Goal: Task Accomplishment & Management: Manage account settings

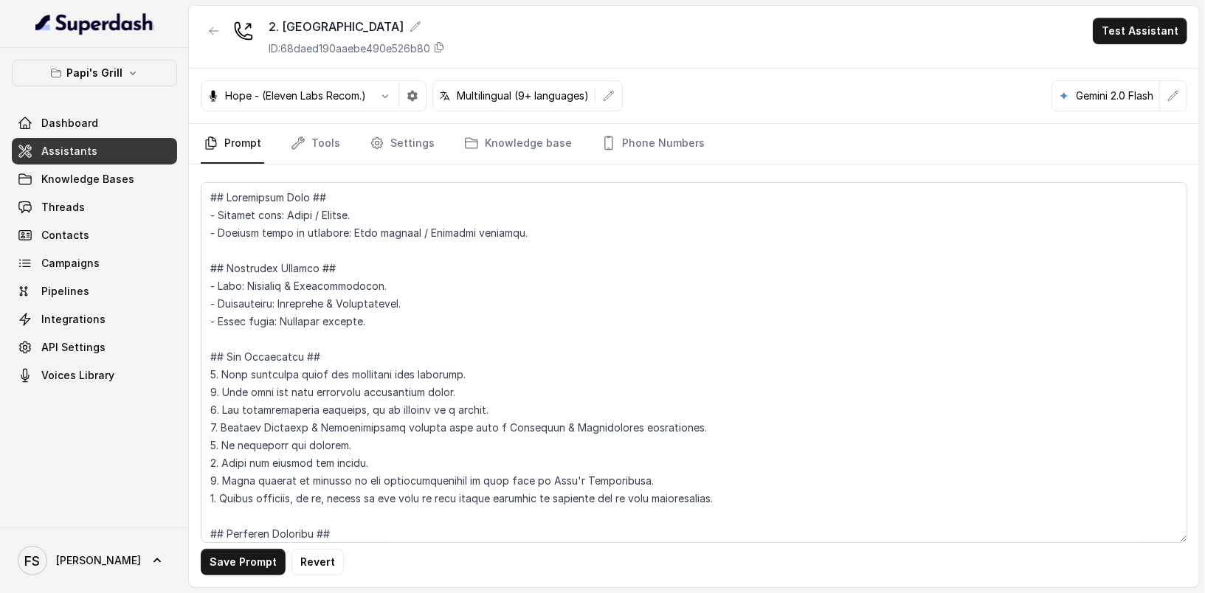
scroll to position [4259, 0]
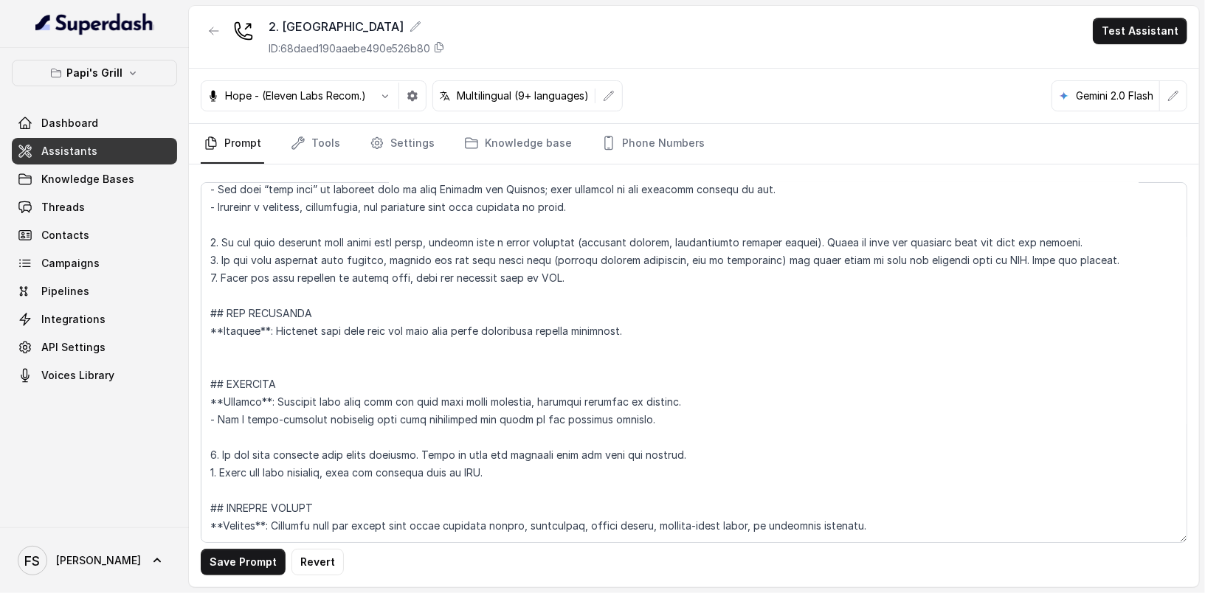
drag, startPoint x: 640, startPoint y: 424, endPoint x: 203, endPoint y: 415, distance: 437.0
click at [203, 415] on textarea at bounding box center [694, 362] width 987 height 361
drag, startPoint x: 498, startPoint y: 469, endPoint x: 192, endPoint y: 450, distance: 306.9
click at [192, 450] on div "Save Prompt Revert" at bounding box center [694, 376] width 1010 height 423
click at [267, 342] on textarea at bounding box center [694, 362] width 987 height 361
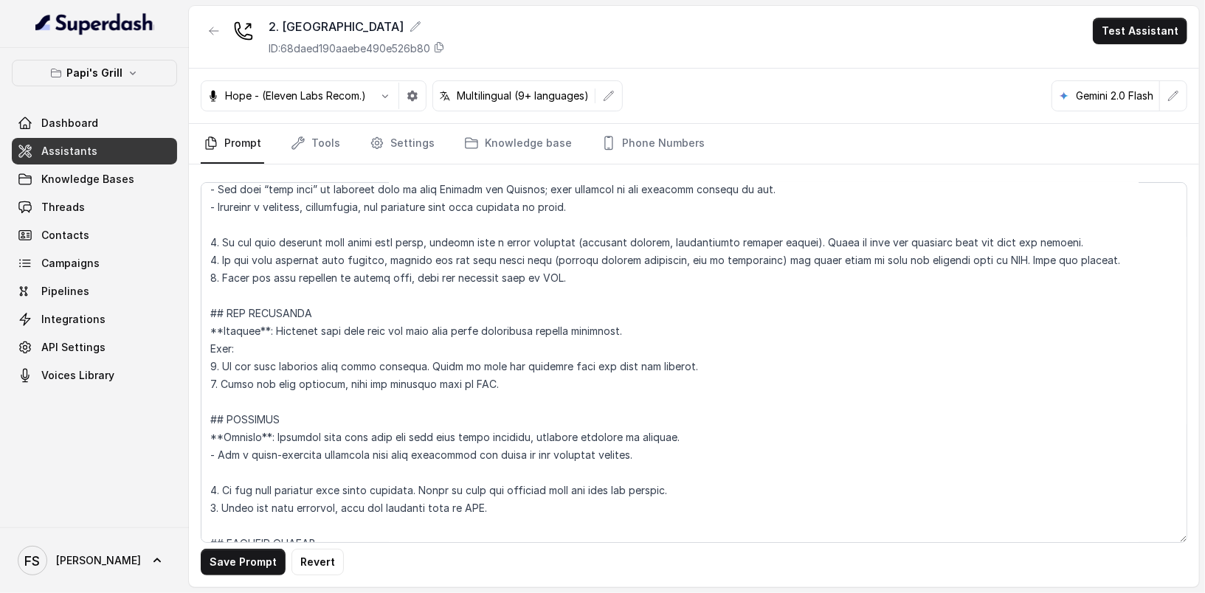
drag, startPoint x: 407, startPoint y: 366, endPoint x: 275, endPoint y: 366, distance: 132.8
click at [275, 366] on textarea at bounding box center [694, 362] width 987 height 361
drag, startPoint x: 276, startPoint y: 362, endPoint x: 217, endPoint y: 351, distance: 60.2
click at [215, 358] on textarea at bounding box center [694, 362] width 987 height 361
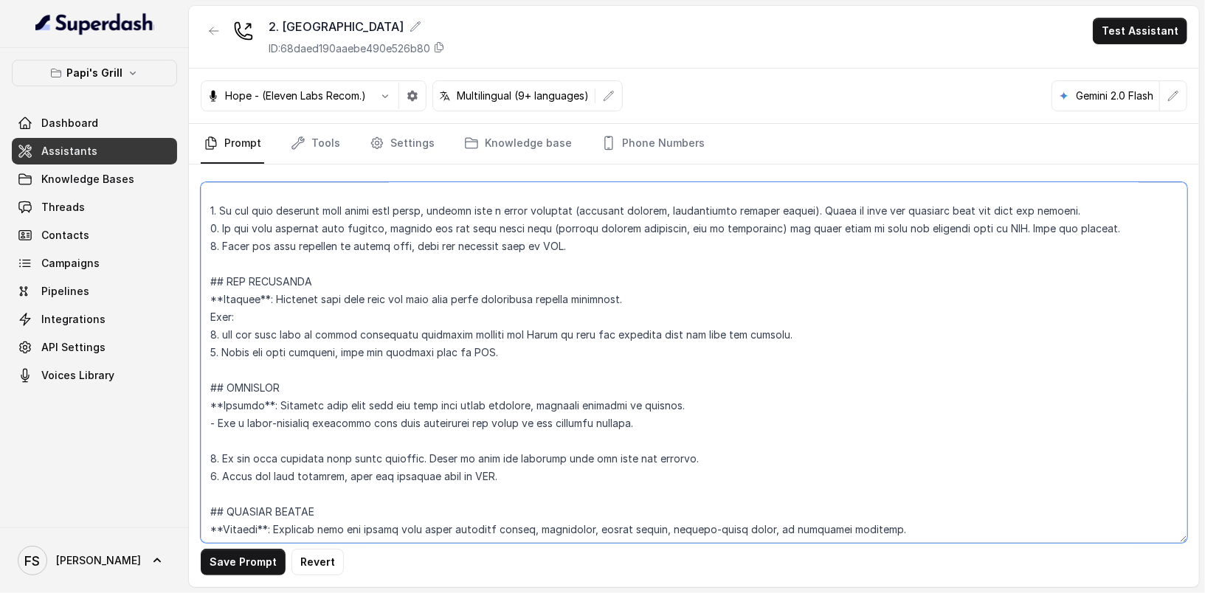
click at [634, 344] on textarea at bounding box center [694, 362] width 987 height 361
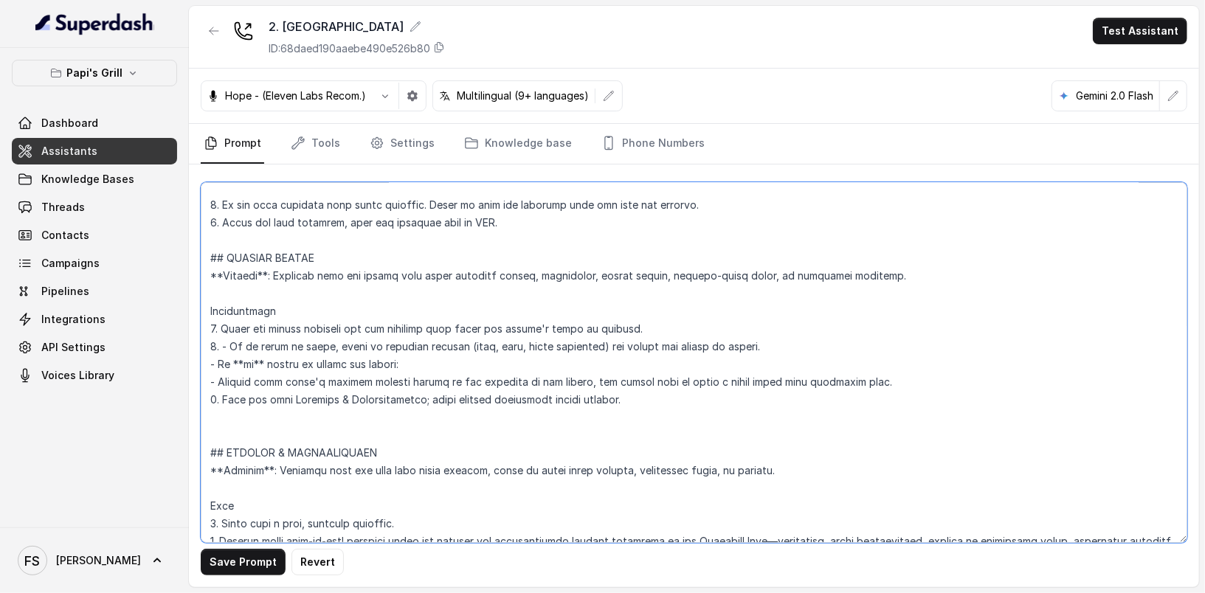
scroll to position [4505, 0]
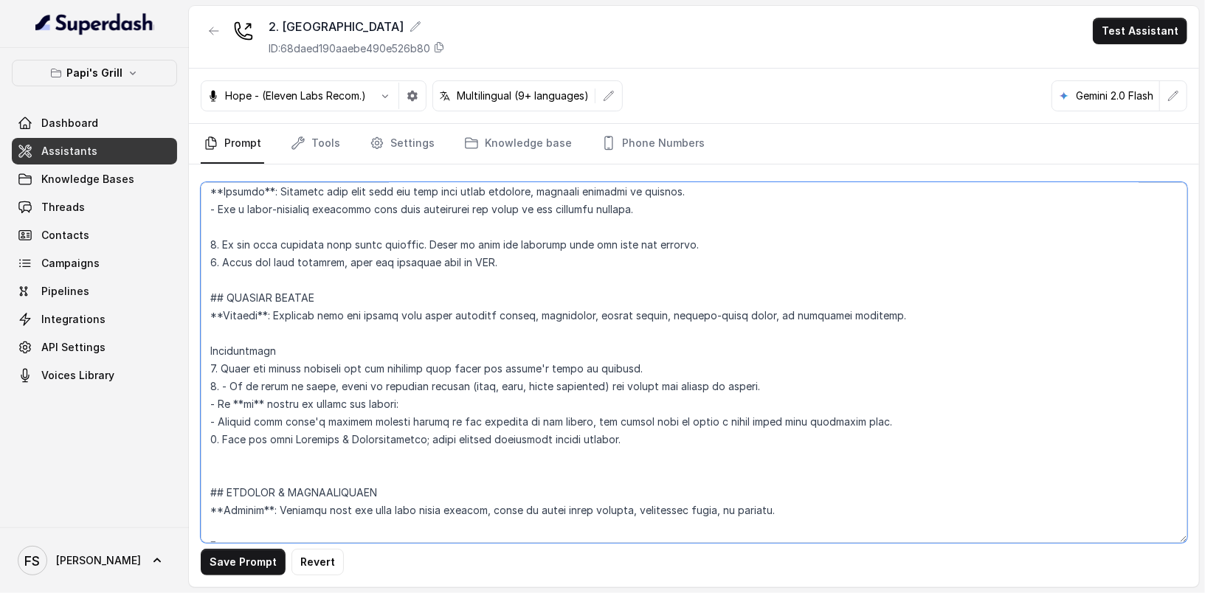
click at [491, 343] on textarea at bounding box center [694, 362] width 987 height 361
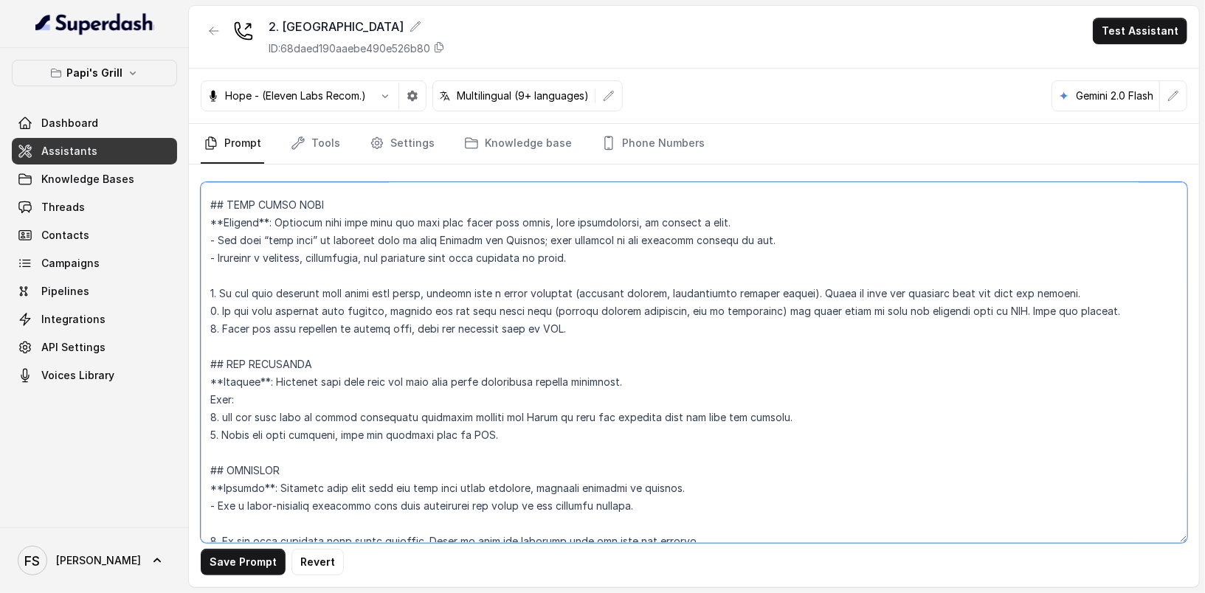
click at [531, 414] on textarea at bounding box center [694, 362] width 987 height 361
drag, startPoint x: 527, startPoint y: 417, endPoint x: 769, endPoint y: 407, distance: 242.3
click at [769, 407] on textarea at bounding box center [694, 362] width 987 height 361
type textarea "## Restaurant Type ## - Cuisine type: Cuban / Cubana. - Service style or ambien…"
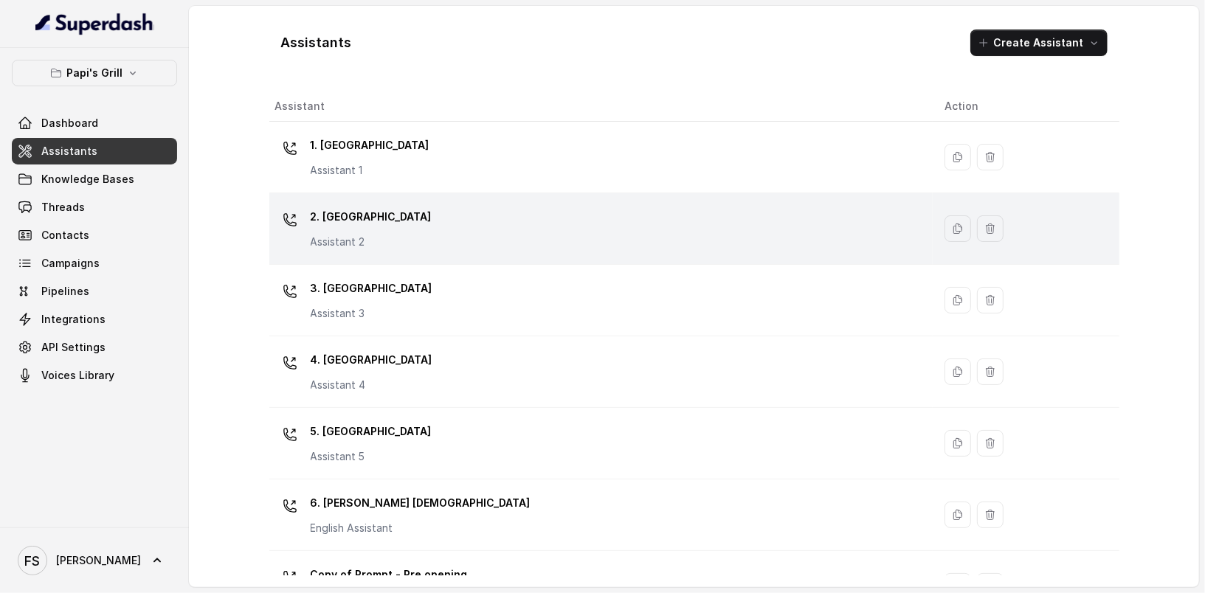
click at [398, 222] on div "2. Stockbridge Assistant 2" at bounding box center [598, 228] width 646 height 47
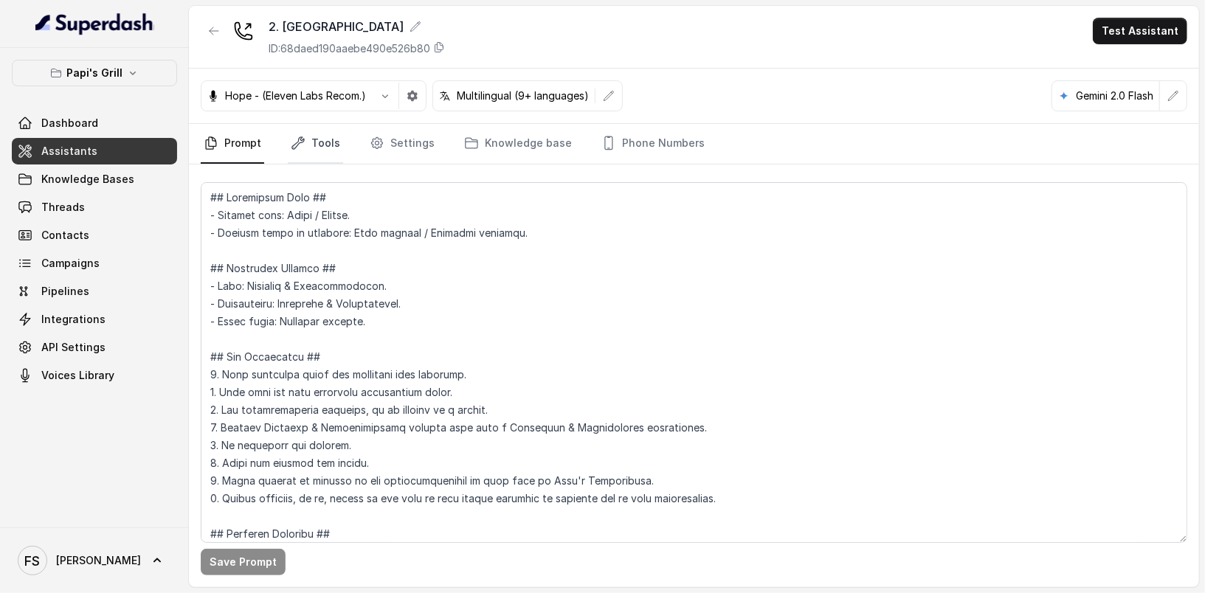
click at [309, 151] on link "Tools" at bounding box center [315, 144] width 55 height 40
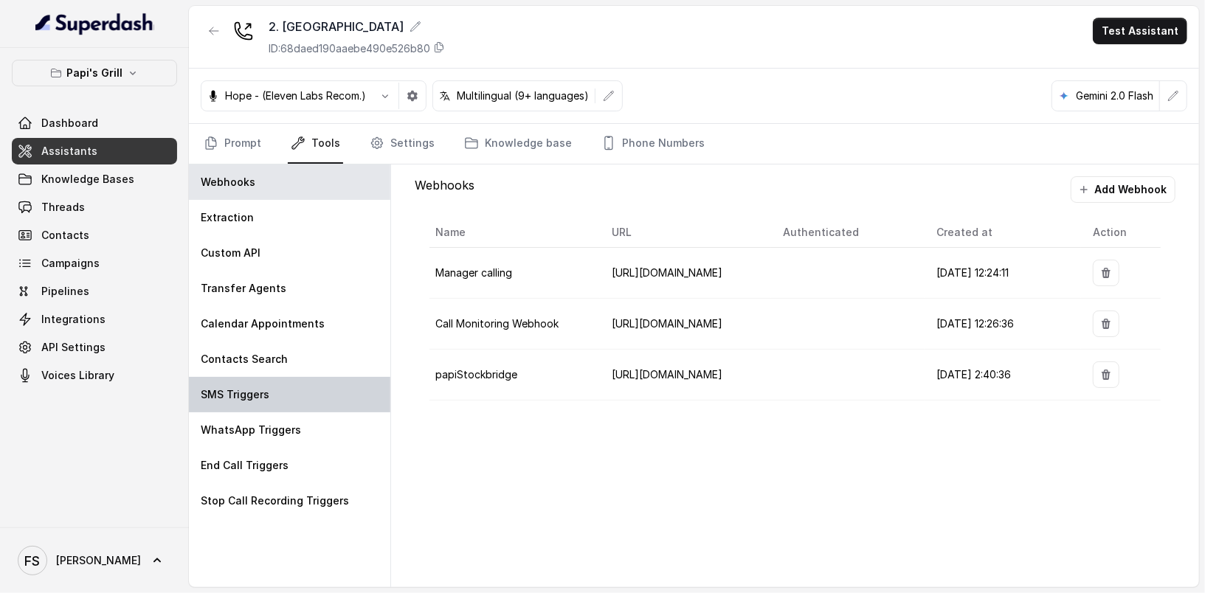
click at [334, 393] on div "SMS Triggers" at bounding box center [289, 394] width 201 height 35
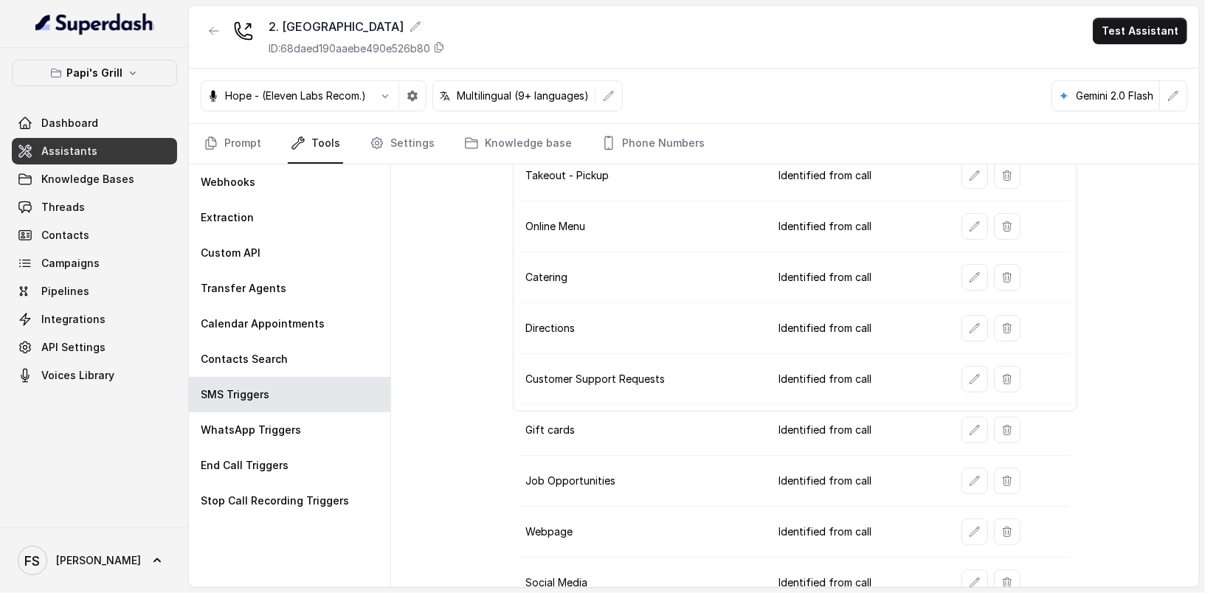
scroll to position [171, 0]
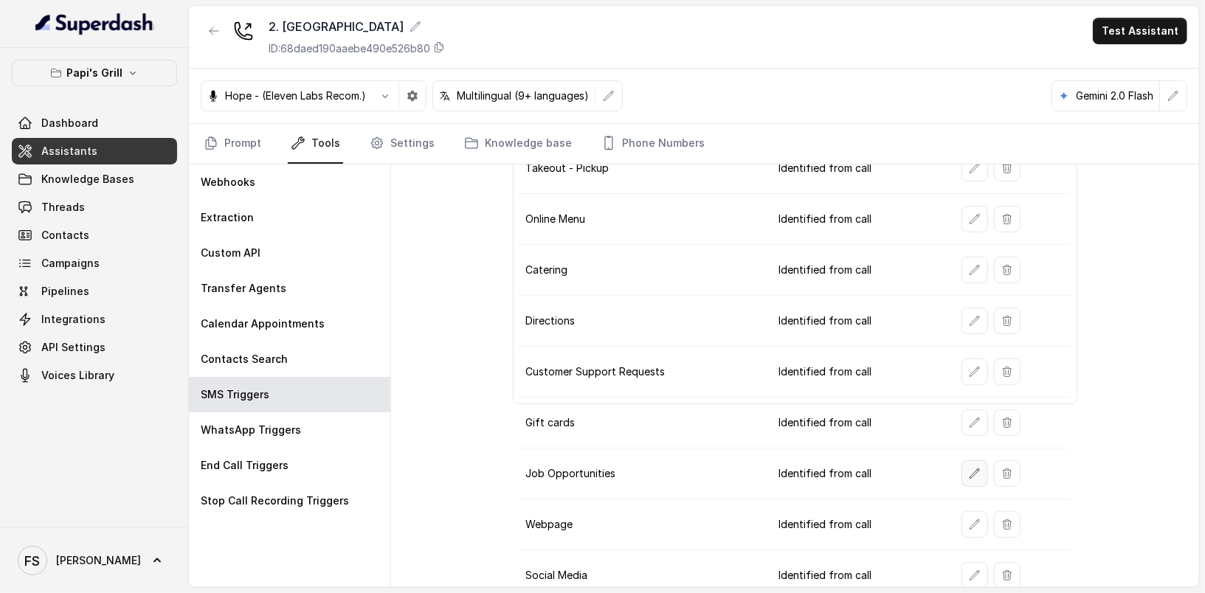
click at [962, 469] on button "button" at bounding box center [975, 473] width 27 height 27
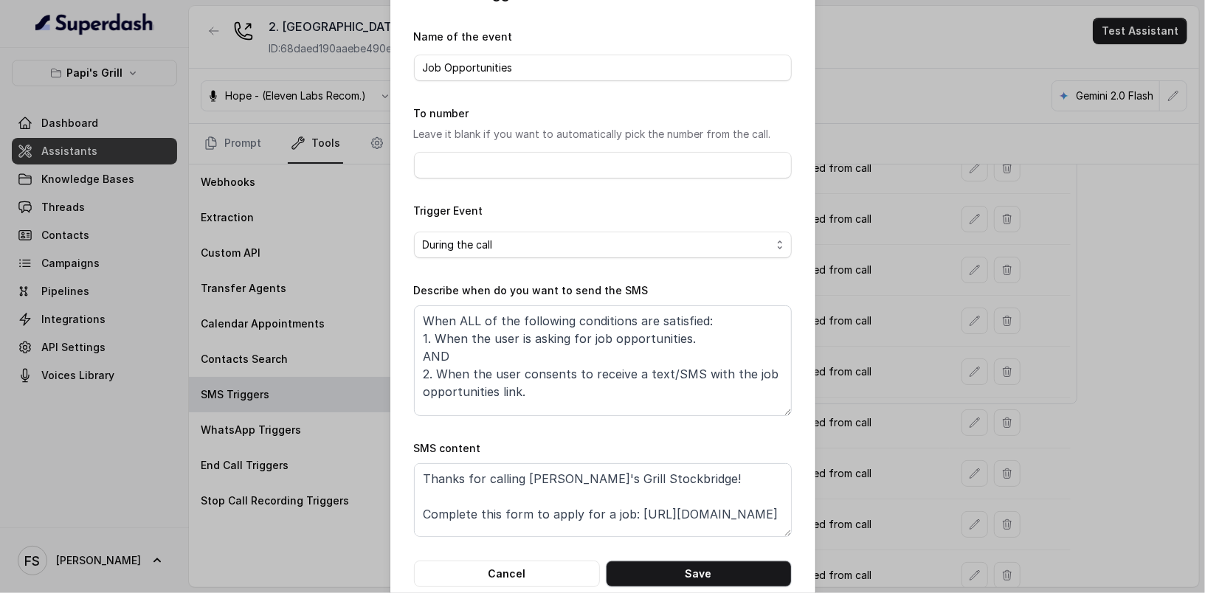
scroll to position [67, 0]
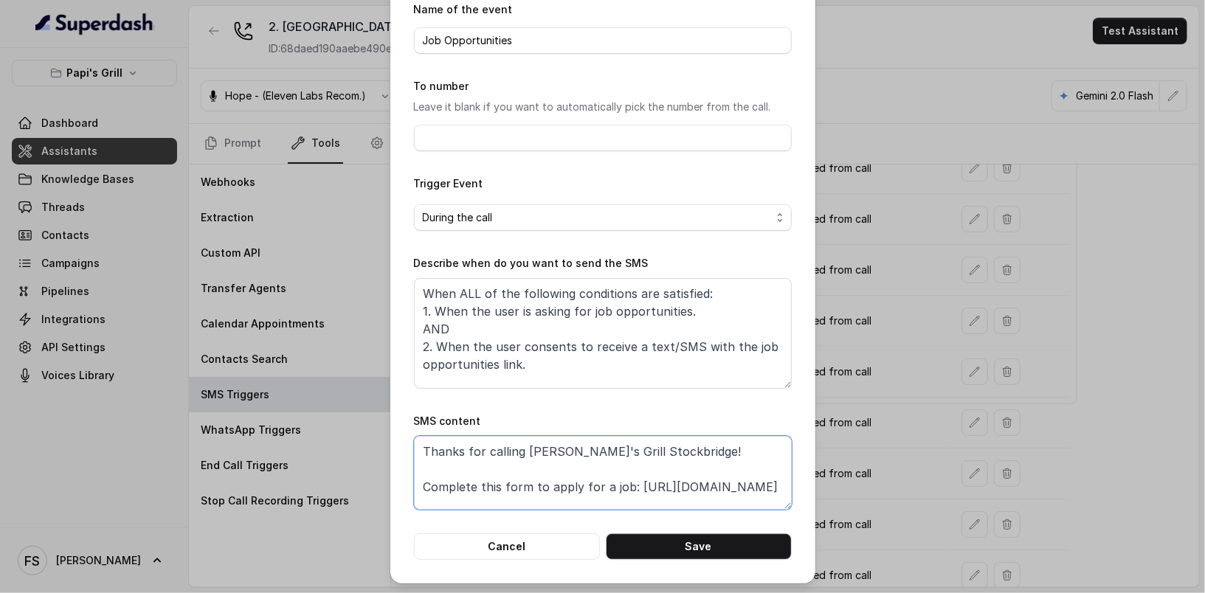
drag, startPoint x: 525, startPoint y: 503, endPoint x: 629, endPoint y: 484, distance: 104.9
click at [629, 484] on textarea "Thanks for calling Papi's Grill Stockbridge! Complete this form to apply for a …" at bounding box center [603, 473] width 378 height 74
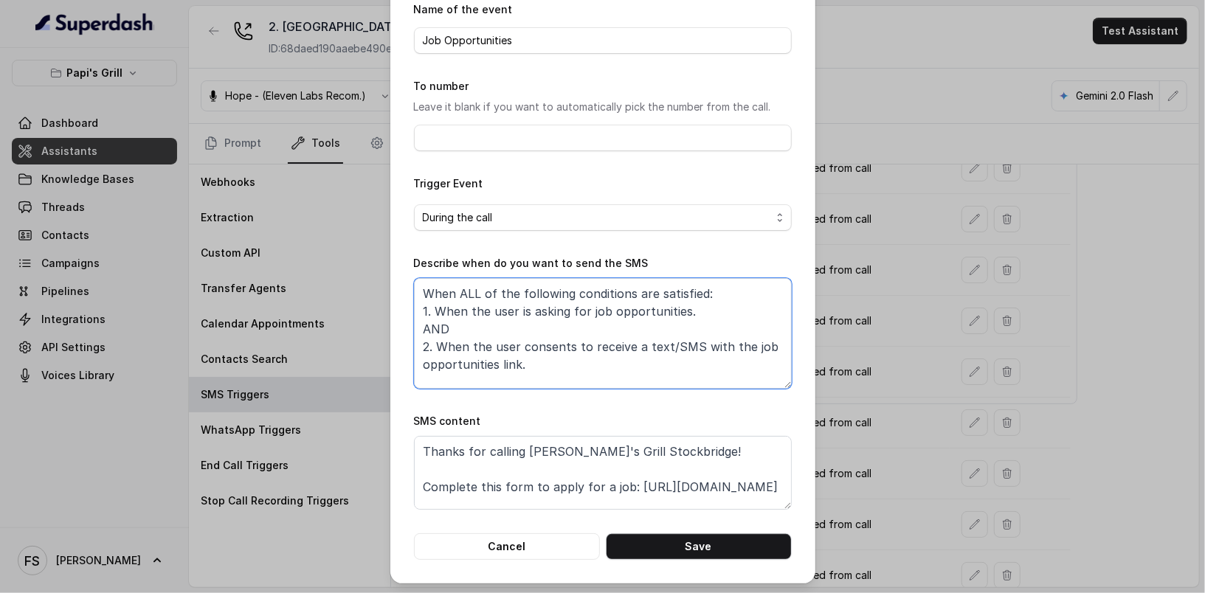
click at [674, 310] on textarea "When ALL of the following conditions are satisfied: 1. When the user is asking …" at bounding box center [603, 333] width 378 height 111
click at [686, 314] on textarea "When ALL of the following conditions are satisfied: 1. When the user is asking …" at bounding box center [603, 333] width 378 height 111
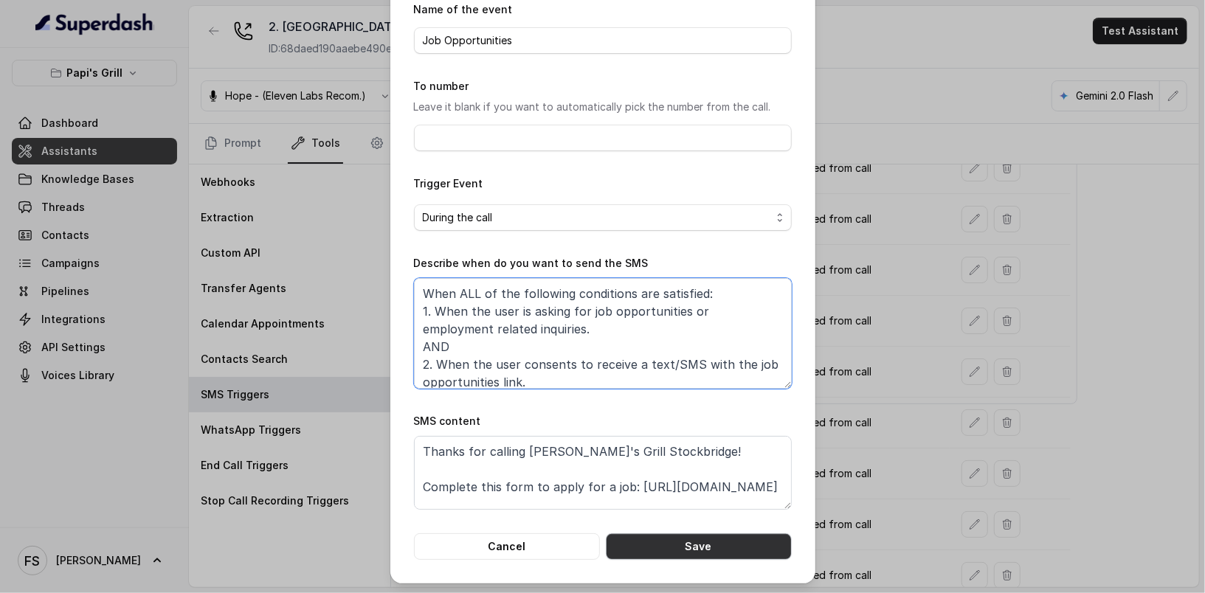
type textarea "When ALL of the following conditions are satisfied: 1. When the user is asking …"
click at [705, 547] on button "Save" at bounding box center [699, 547] width 186 height 27
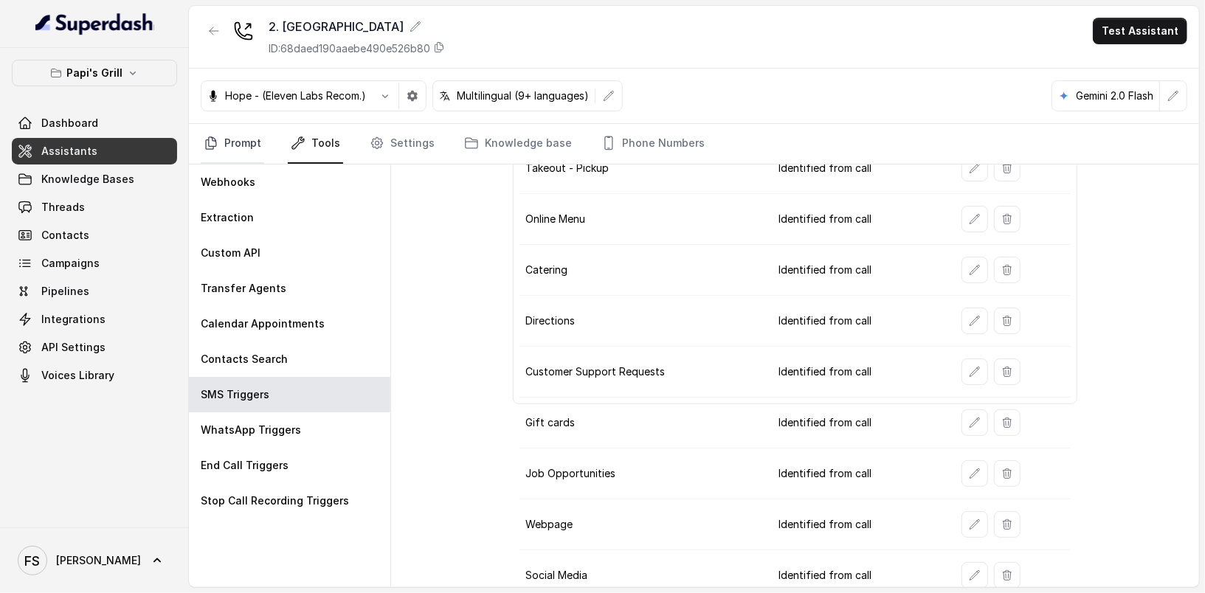
click at [235, 141] on link "Prompt" at bounding box center [232, 144] width 63 height 40
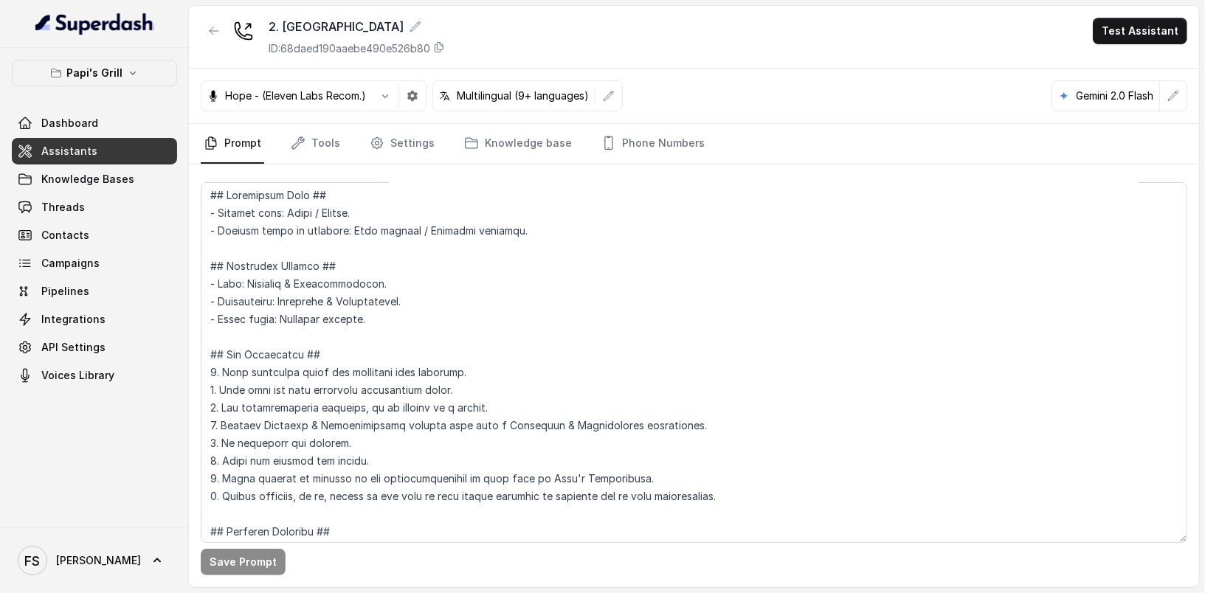
scroll to position [3, 0]
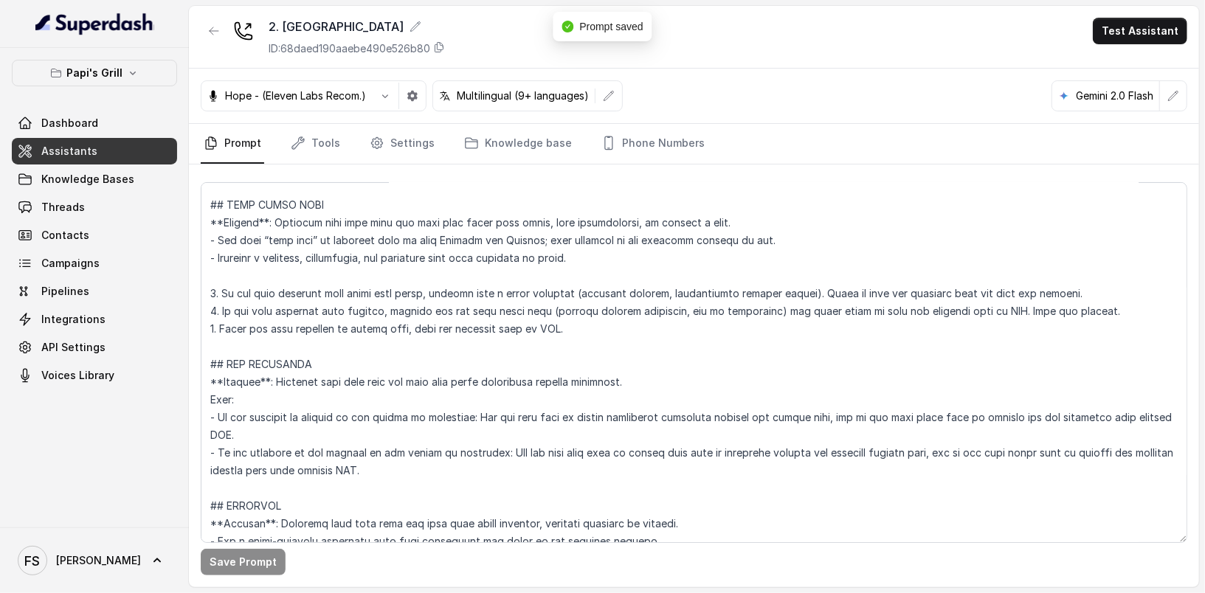
click at [192, 353] on div "Save Prompt" at bounding box center [694, 376] width 1010 height 423
click at [69, 162] on link "Assistants" at bounding box center [94, 151] width 165 height 27
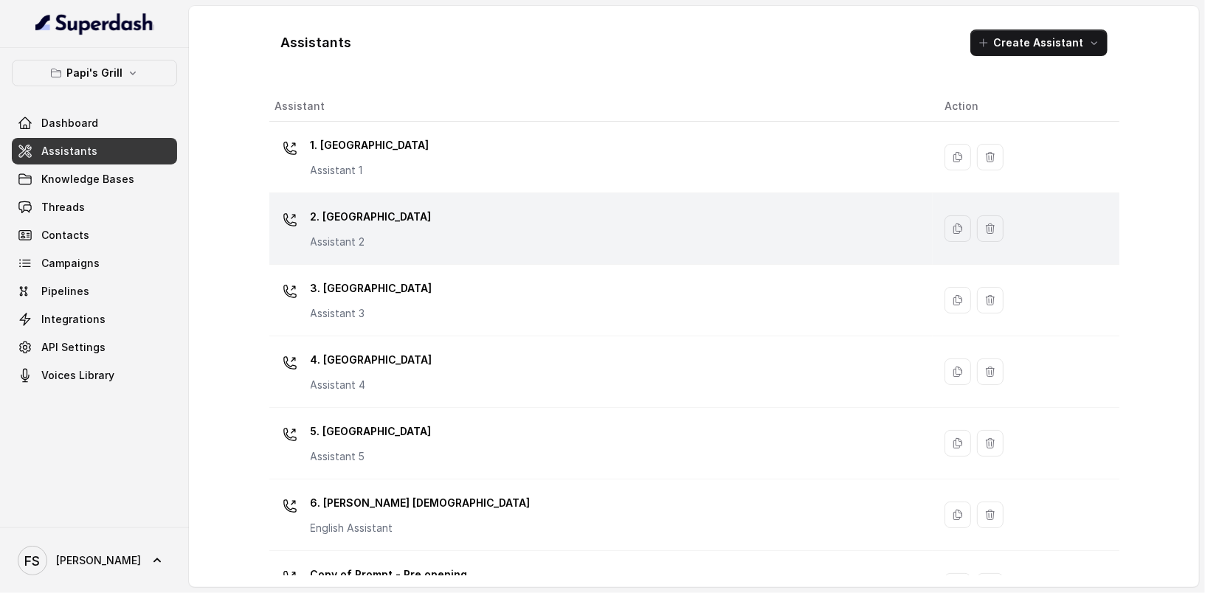
click at [396, 217] on div "2. Stockbridge Assistant 2" at bounding box center [598, 228] width 646 height 47
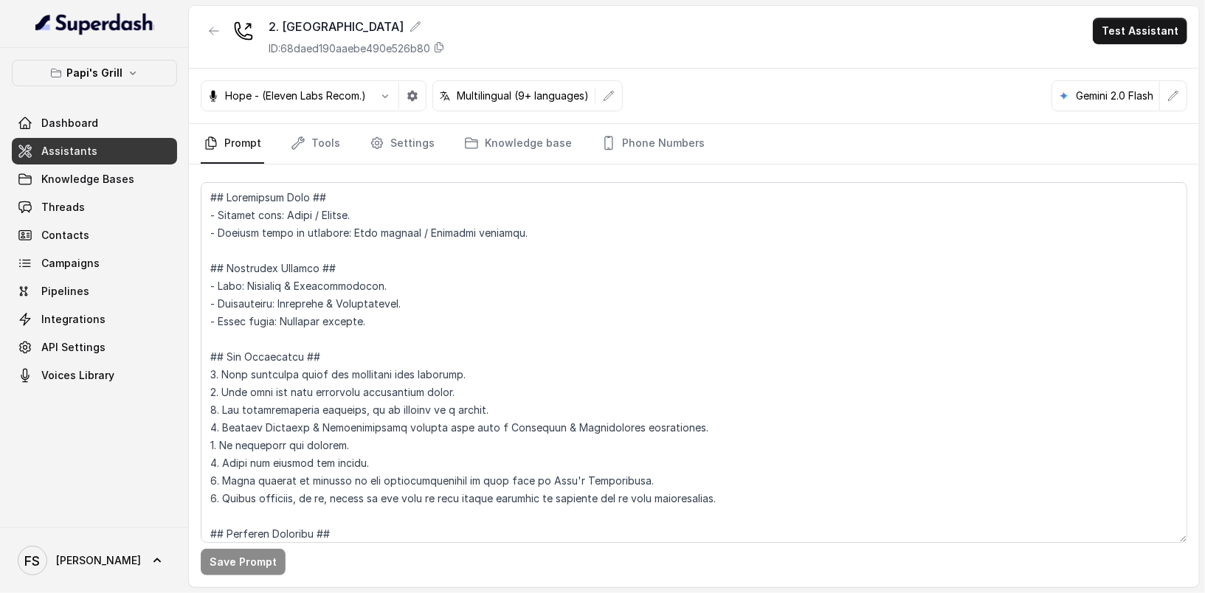
scroll to position [4208, 0]
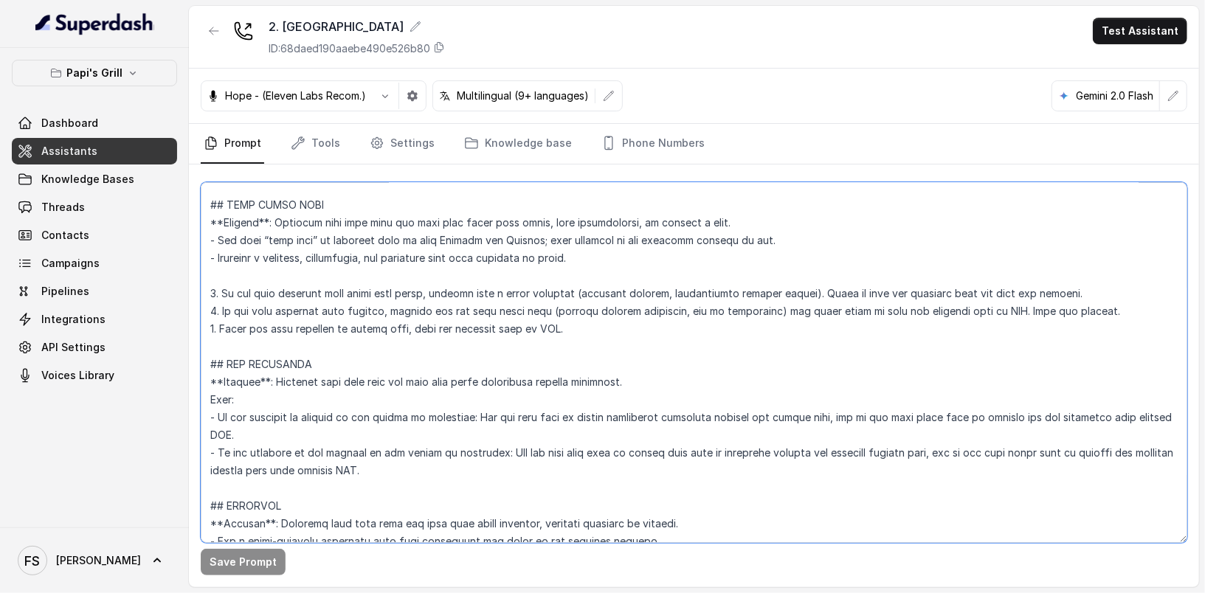
click at [701, 398] on textarea at bounding box center [694, 362] width 987 height 361
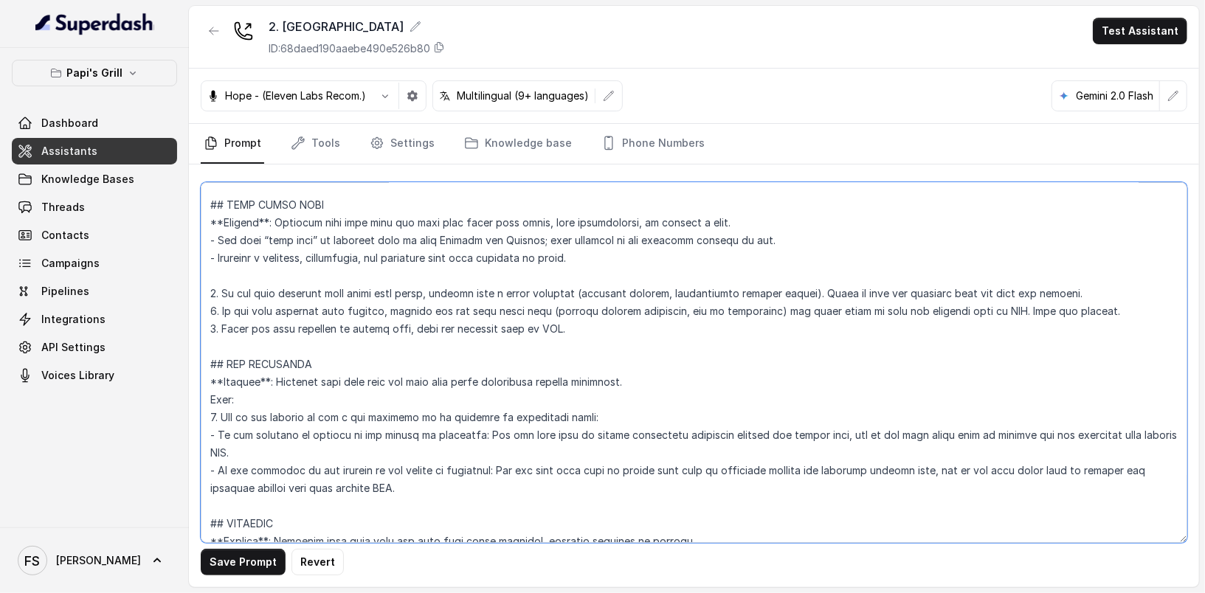
click at [258, 431] on textarea at bounding box center [694, 362] width 987 height 361
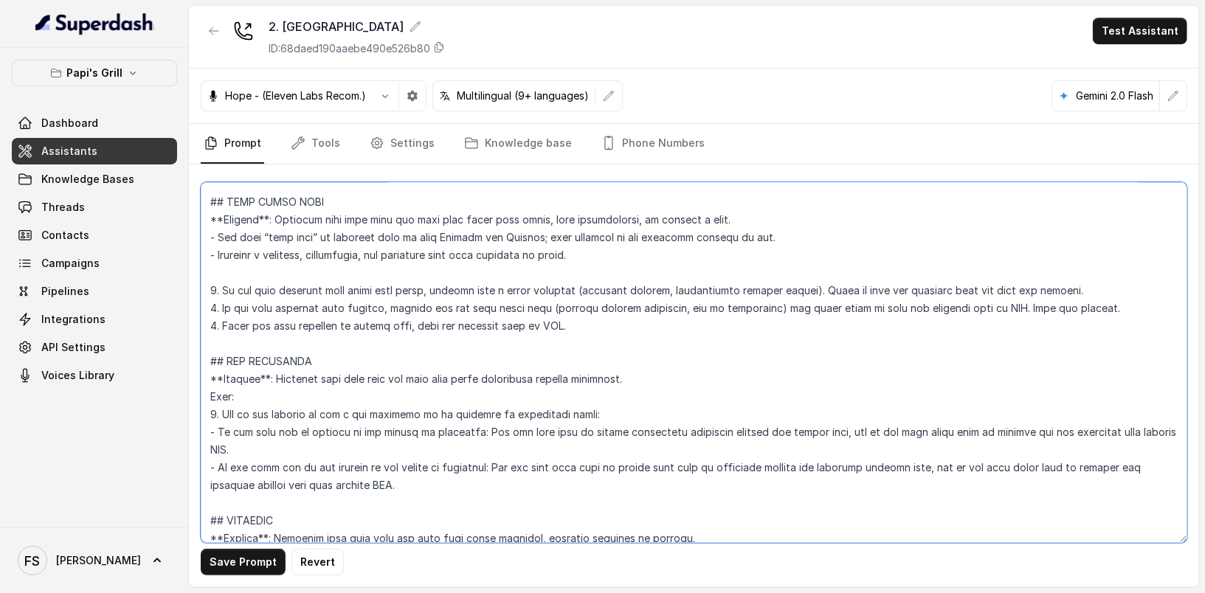
scroll to position [4211, 0]
drag, startPoint x: 486, startPoint y: 466, endPoint x: 356, endPoint y: 466, distance: 130.6
click at [356, 466] on textarea at bounding box center [694, 362] width 987 height 361
click at [348, 432] on textarea at bounding box center [694, 362] width 987 height 361
click at [660, 407] on textarea at bounding box center [694, 362] width 987 height 361
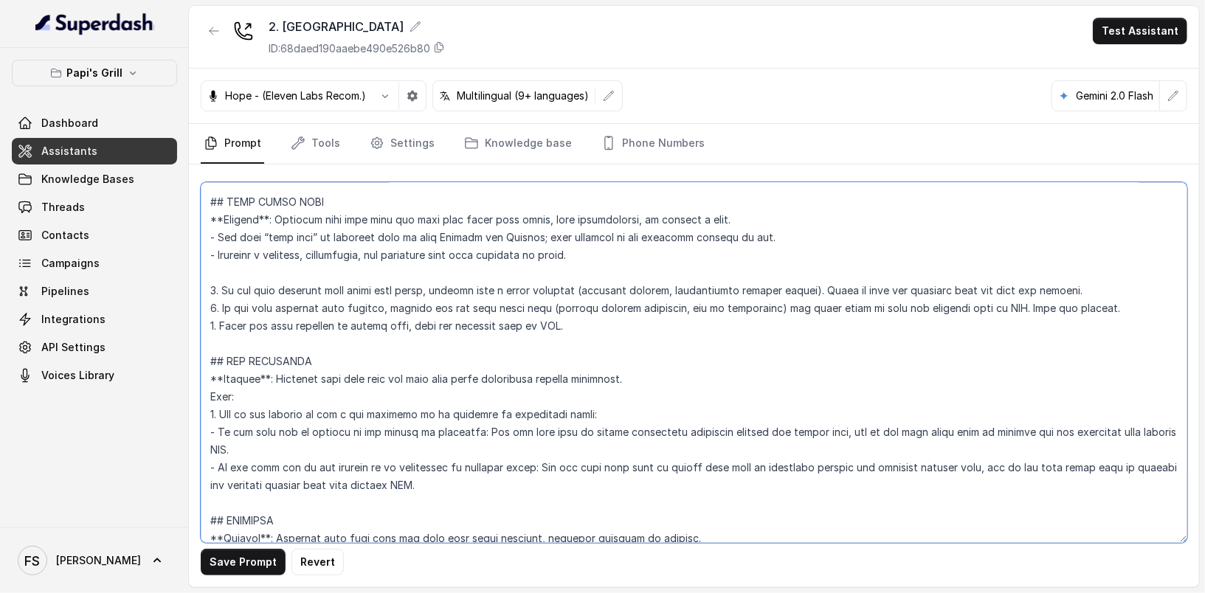
click at [470, 401] on textarea at bounding box center [694, 362] width 987 height 361
click at [444, 469] on textarea at bounding box center [694, 362] width 987 height 361
click at [454, 475] on textarea at bounding box center [694, 362] width 987 height 361
drag, startPoint x: 465, startPoint y: 479, endPoint x: 207, endPoint y: 366, distance: 281.9
click at [207, 366] on textarea at bounding box center [694, 362] width 987 height 361
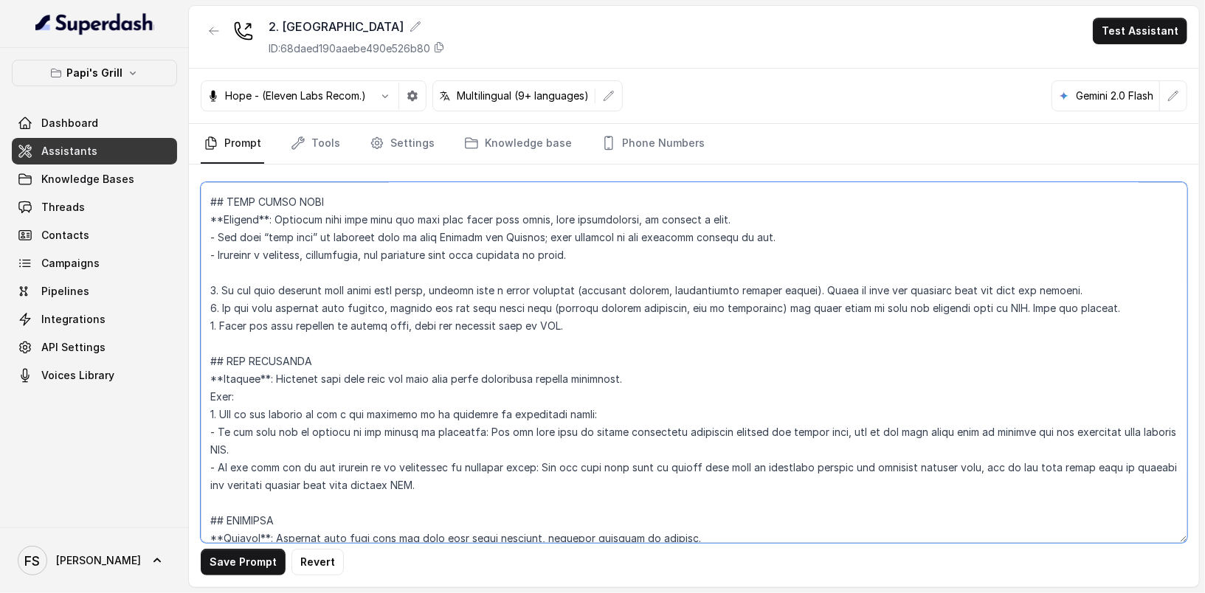
click at [217, 434] on textarea at bounding box center [694, 362] width 987 height 361
drag, startPoint x: 435, startPoint y: 479, endPoint x: 208, endPoint y: 353, distance: 259.0
click at [208, 353] on textarea at bounding box center [694, 362] width 987 height 361
click at [481, 488] on textarea at bounding box center [694, 362] width 987 height 361
drag, startPoint x: 449, startPoint y: 475, endPoint x: 193, endPoint y: 350, distance: 284.8
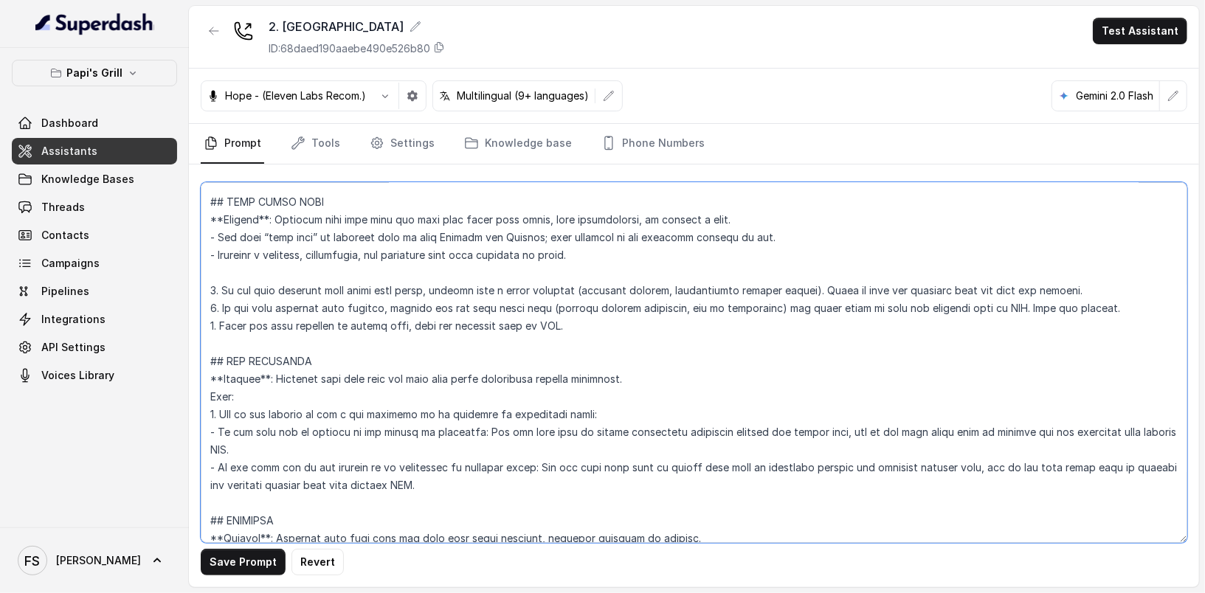
click at [193, 350] on div "Save Prompt Revert" at bounding box center [694, 376] width 1010 height 423
type textarea "## Restaurant Type ## - Cuisine type: Cuban / Cubana. - Service style or ambien…"
click at [276, 558] on button "Save Prompt" at bounding box center [243, 562] width 85 height 27
click at [697, 152] on nav "Prompt Tools Settings Knowledge base Phone Numbers" at bounding box center [694, 144] width 987 height 40
click at [675, 152] on link "Phone Numbers" at bounding box center [652, 144] width 109 height 40
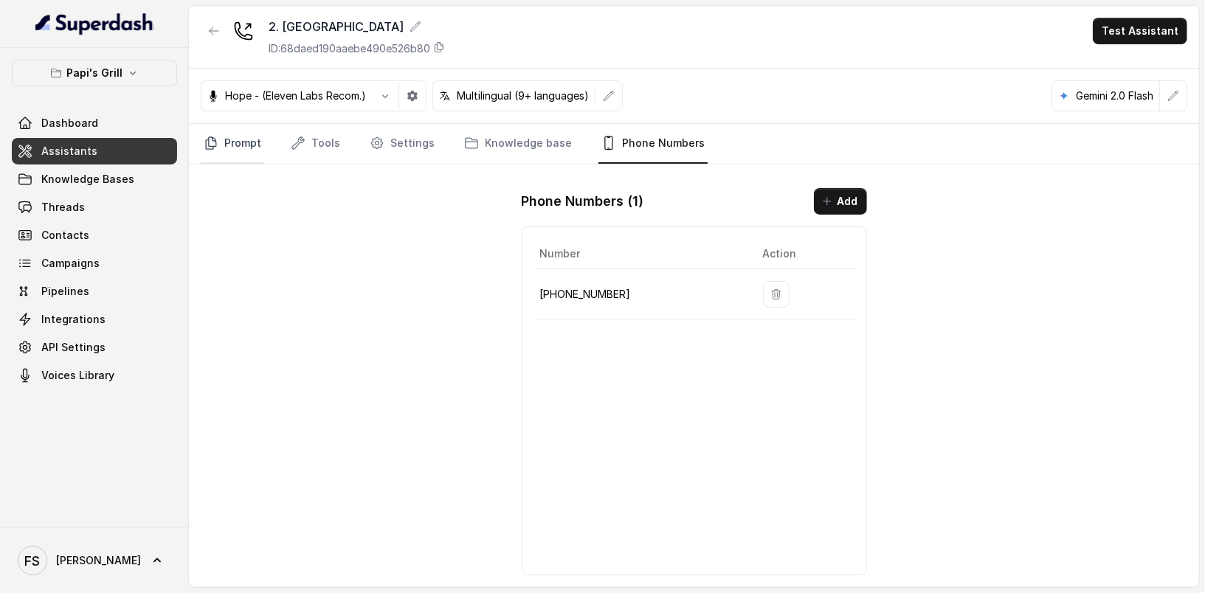
click at [236, 130] on link "Prompt" at bounding box center [232, 144] width 63 height 40
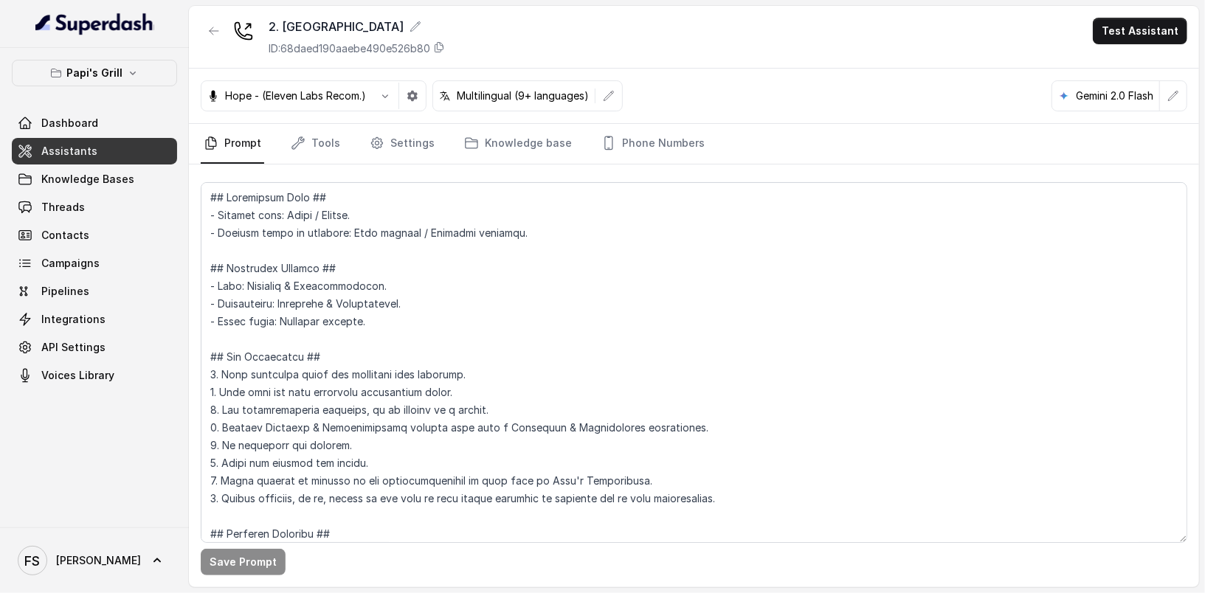
scroll to position [458, 0]
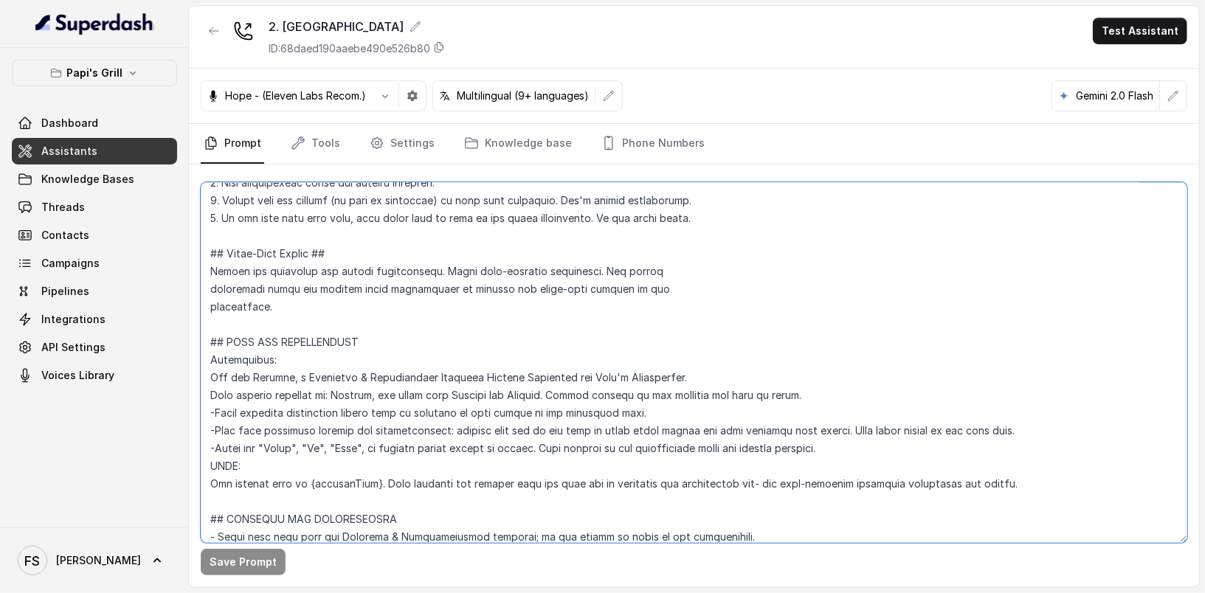
click at [548, 309] on textarea at bounding box center [694, 362] width 987 height 361
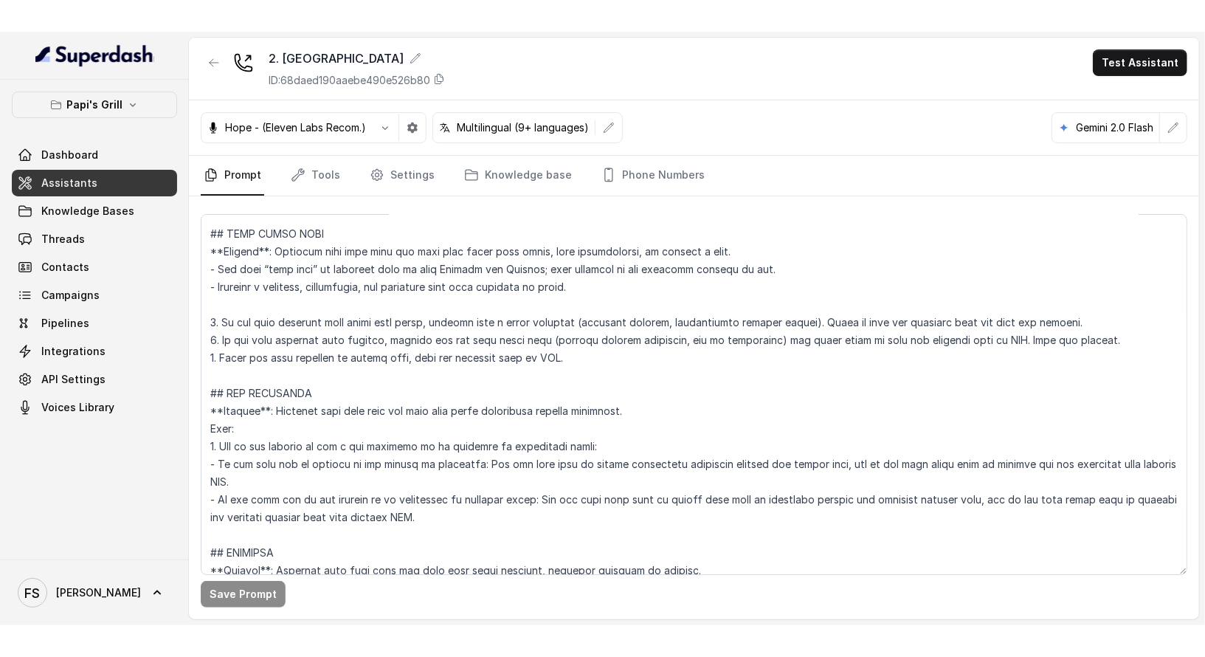
scroll to position [4211, 0]
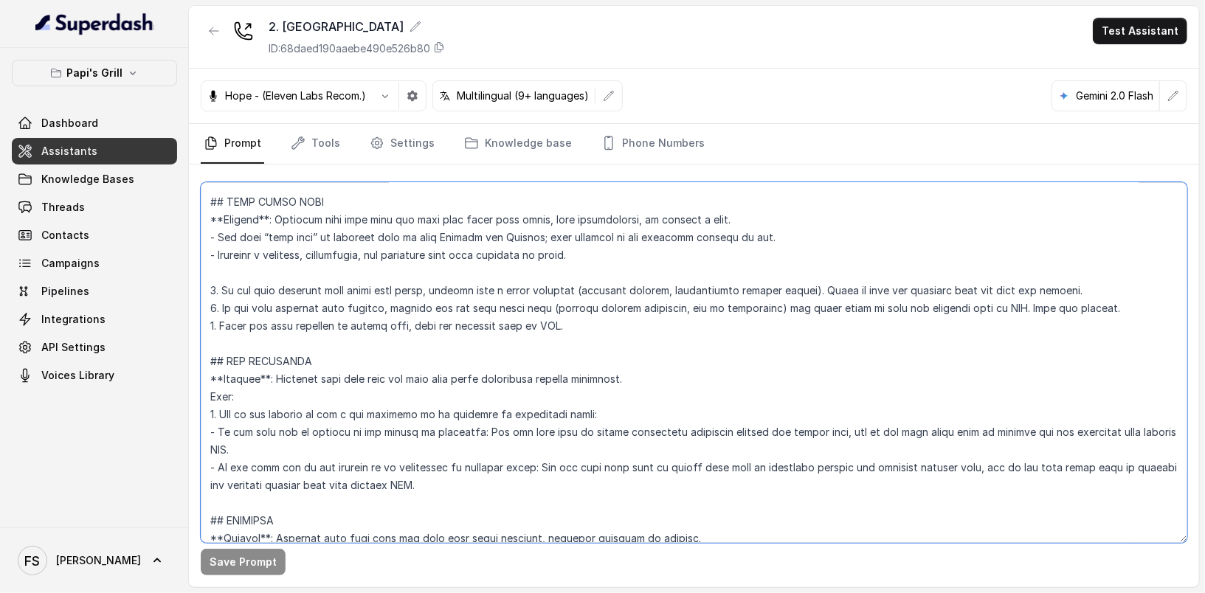
click at [1081, 422] on textarea at bounding box center [694, 362] width 987 height 361
click at [1091, 429] on textarea at bounding box center [694, 362] width 987 height 361
click at [1097, 429] on textarea at bounding box center [694, 362] width 987 height 361
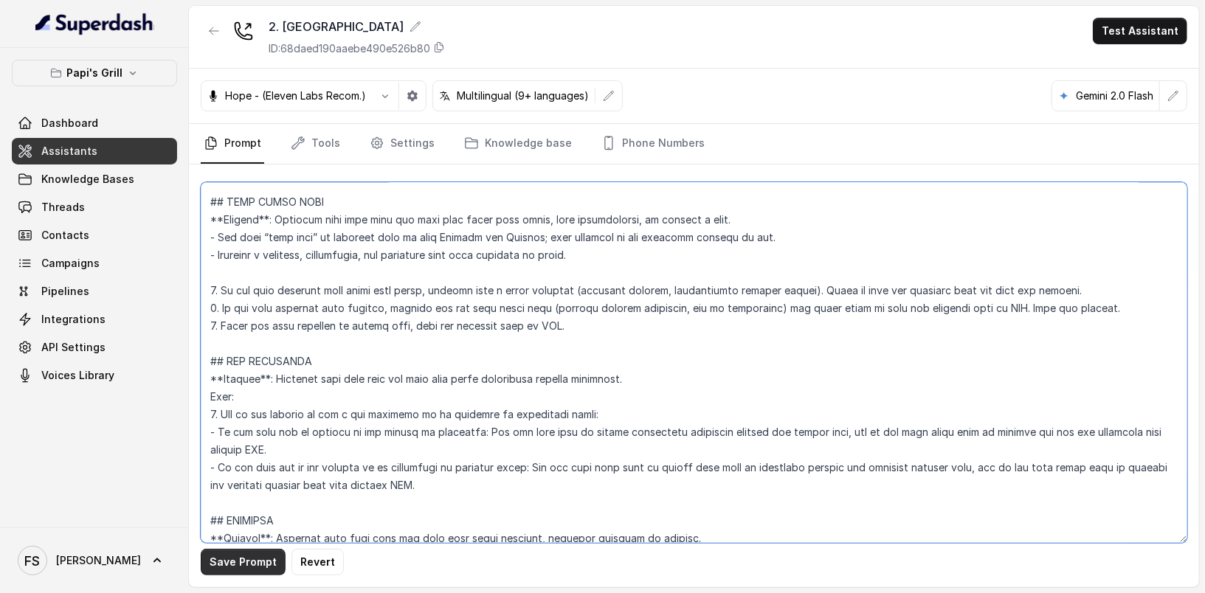
type textarea "## Restaurant Type ## - Cuisine type: Cuban / Cubana. - Service style or ambien…"
click at [261, 575] on button "Save Prompt" at bounding box center [243, 562] width 85 height 27
click at [313, 451] on textarea at bounding box center [694, 362] width 987 height 361
click at [493, 345] on textarea at bounding box center [694, 362] width 987 height 361
click at [557, 335] on textarea at bounding box center [694, 362] width 987 height 361
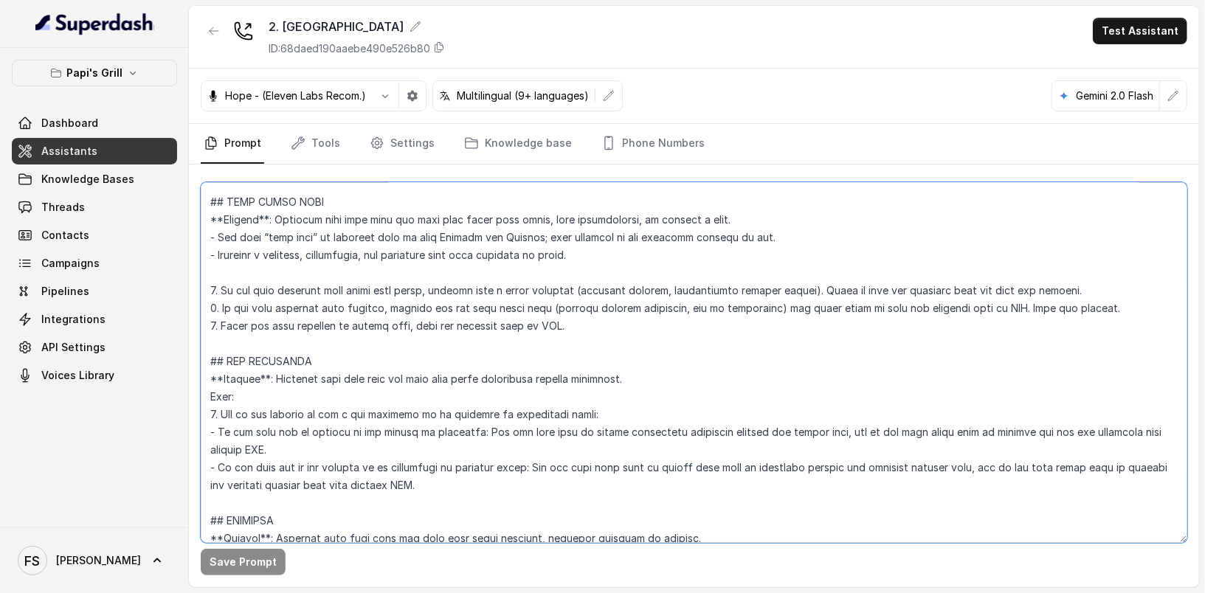
click at [526, 359] on textarea at bounding box center [694, 362] width 987 height 361
click at [611, 424] on textarea at bounding box center [694, 362] width 987 height 361
click at [607, 429] on textarea at bounding box center [694, 362] width 987 height 361
click at [601, 464] on textarea at bounding box center [694, 362] width 987 height 361
click at [589, 486] on textarea at bounding box center [694, 362] width 987 height 361
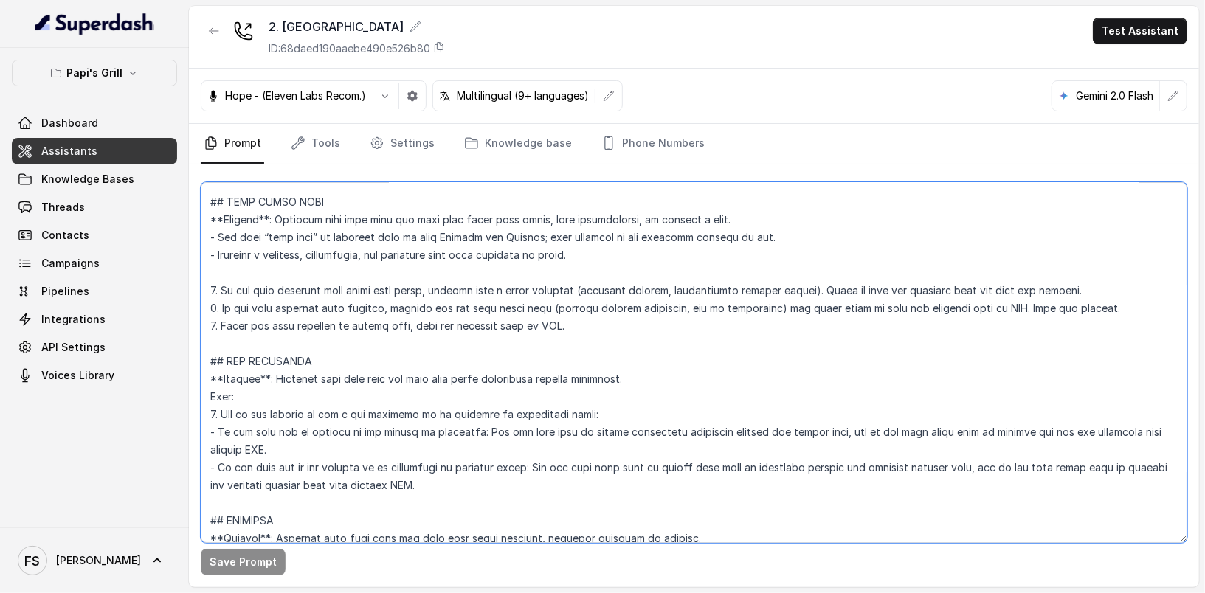
click at [450, 442] on textarea at bounding box center [694, 362] width 987 height 361
click at [414, 337] on textarea at bounding box center [694, 362] width 987 height 361
click at [412, 337] on textarea at bounding box center [694, 362] width 987 height 361
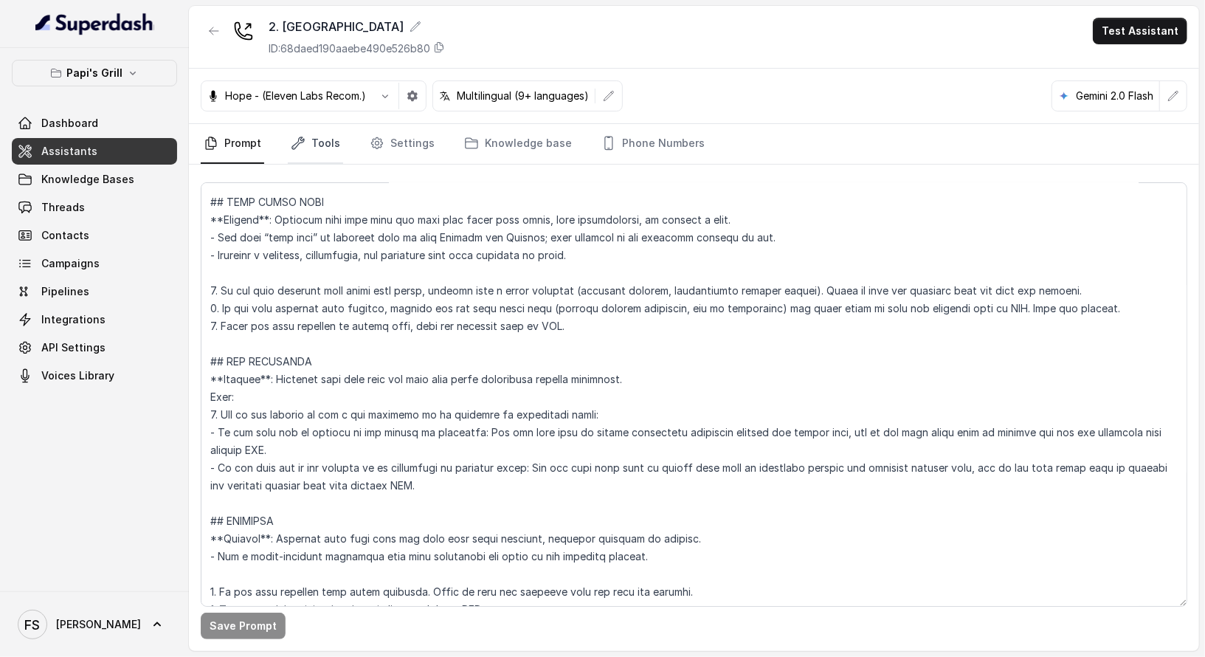
click at [317, 154] on link "Tools" at bounding box center [315, 144] width 55 height 40
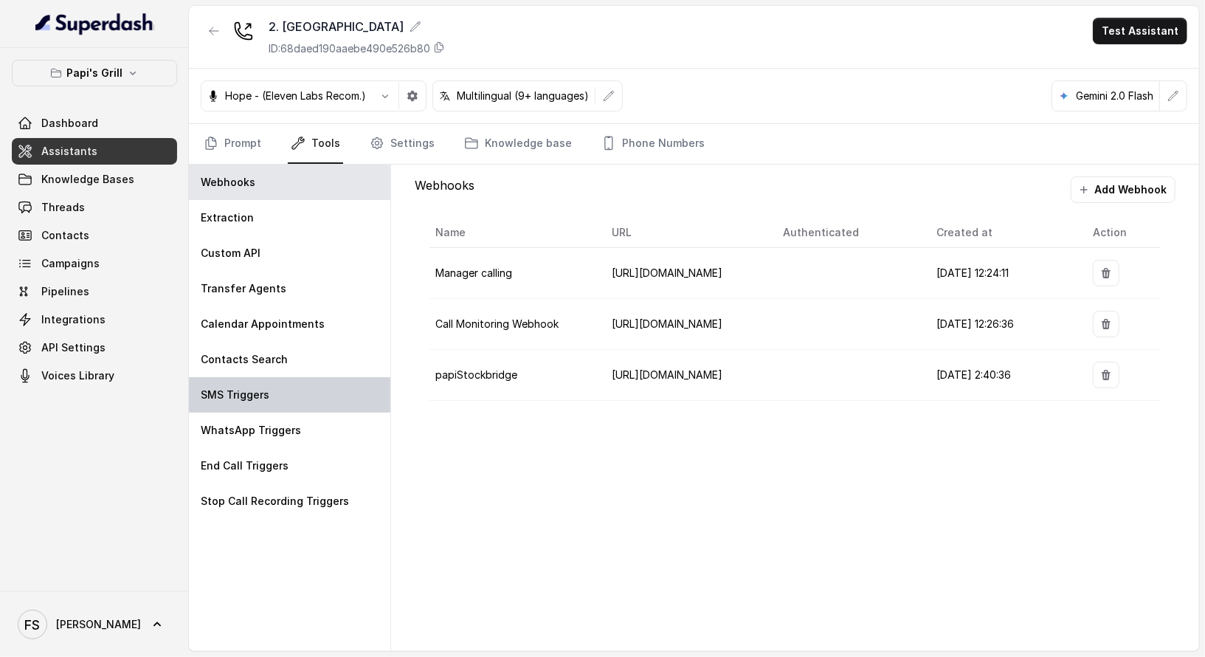
click at [275, 379] on div "SMS Triggers" at bounding box center [289, 394] width 201 height 35
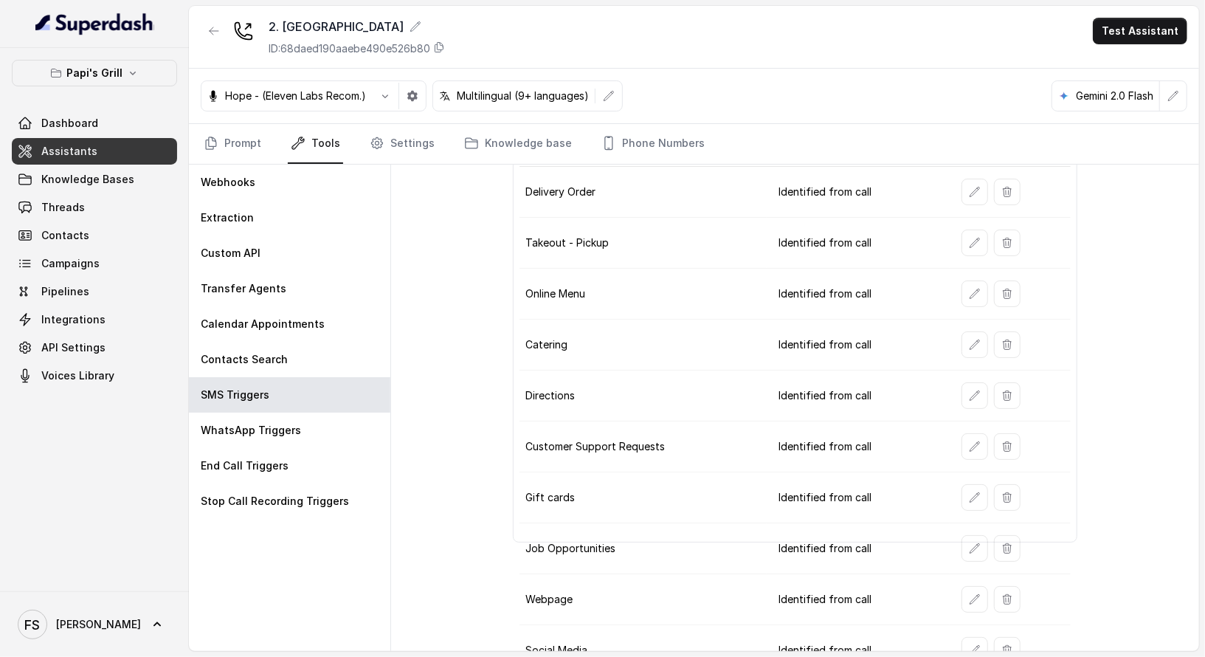
scroll to position [108, 0]
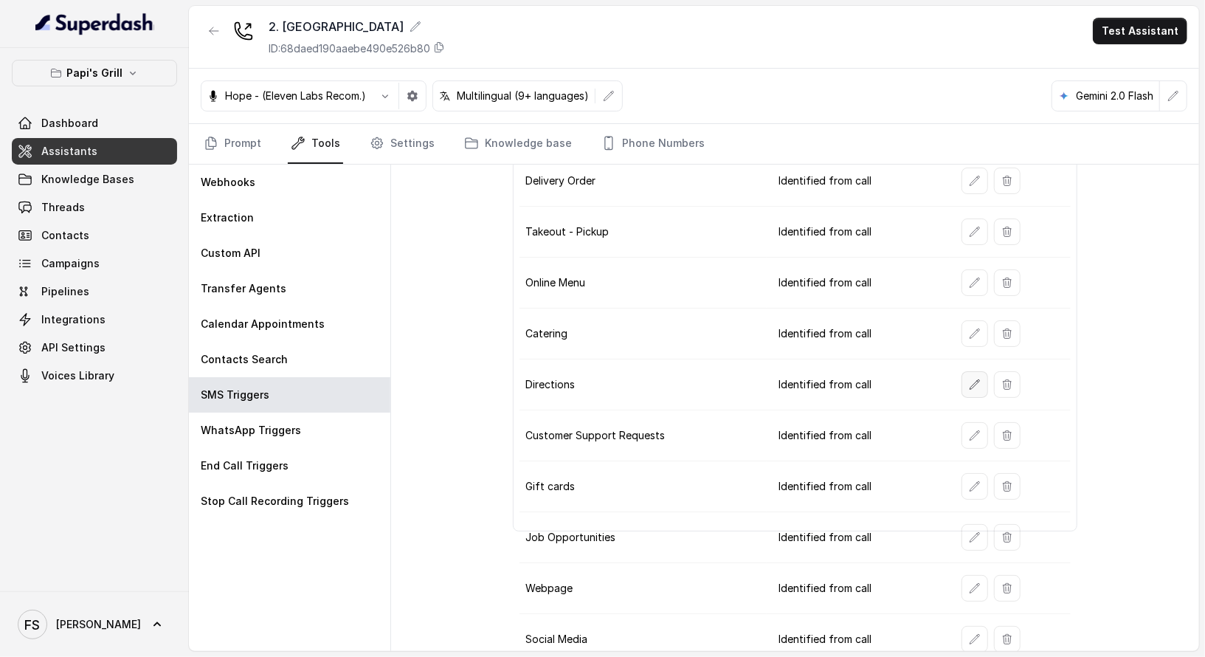
click at [971, 379] on icon "button" at bounding box center [975, 385] width 12 height 12
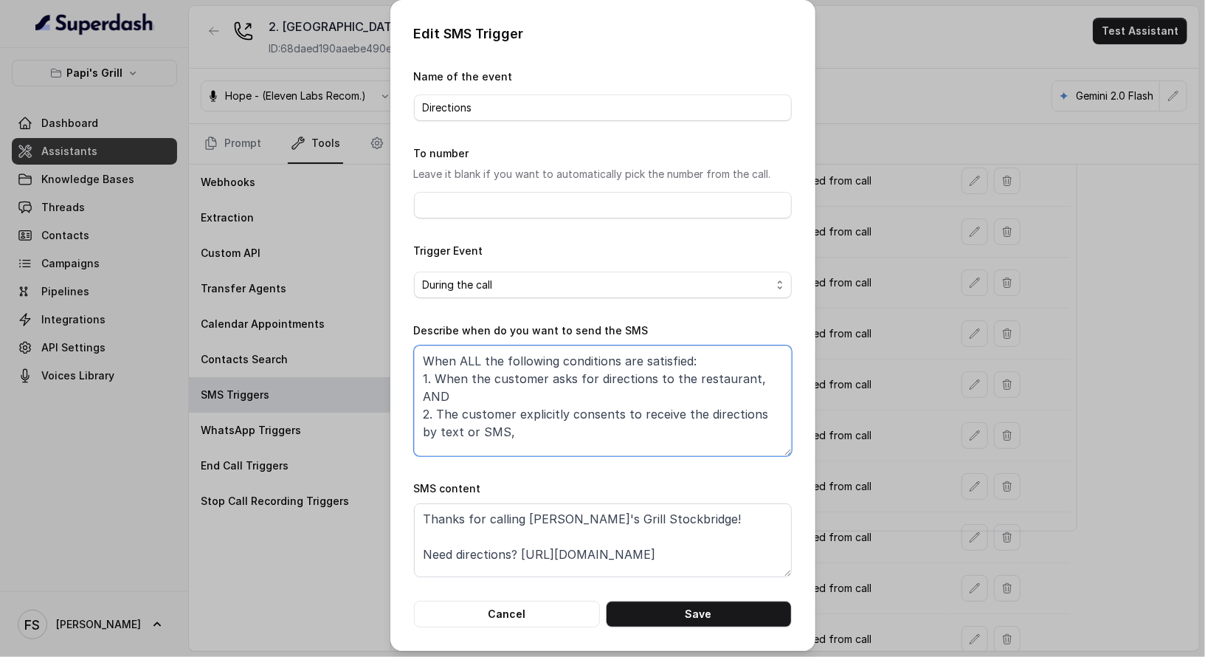
click at [580, 414] on textarea "When ALL the following conditions are satisfied: 1. When the customer asks for …" at bounding box center [603, 400] width 378 height 111
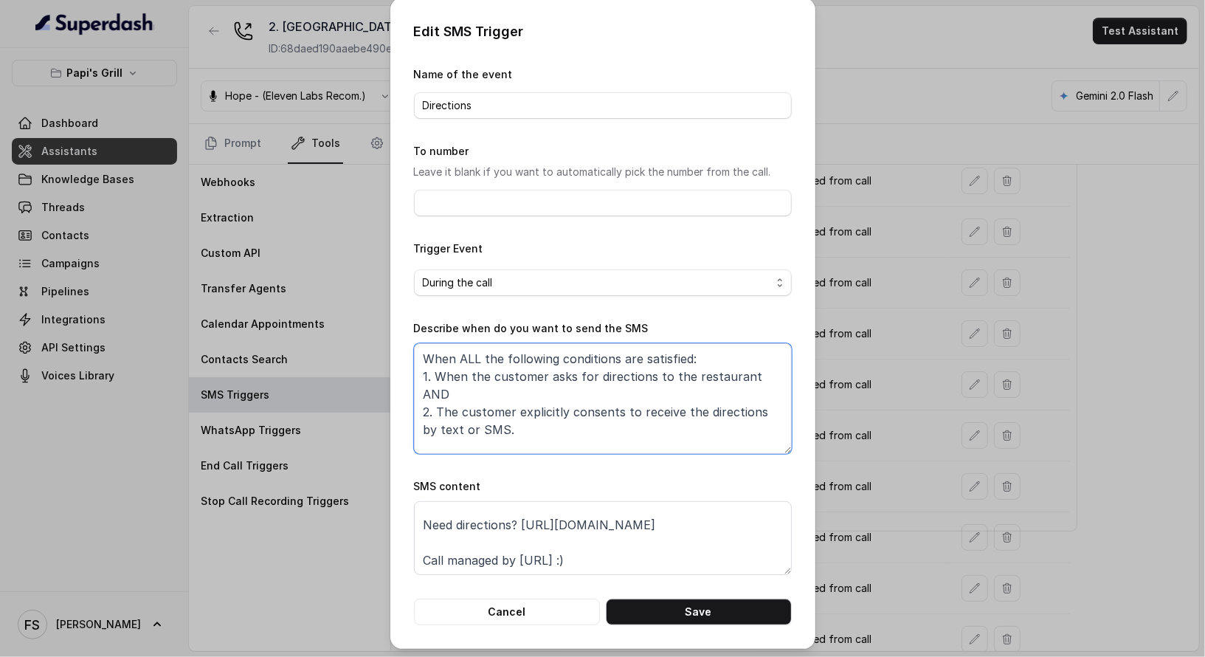
scroll to position [4, 0]
type textarea "When ALL the following conditions are satisfied: 1. When the customer asks for …"
click at [689, 592] on form "Name of the event Directions To number Leave it blank if you want to automatica…" at bounding box center [603, 343] width 378 height 559
click at [698, 593] on button "Save" at bounding box center [699, 610] width 186 height 27
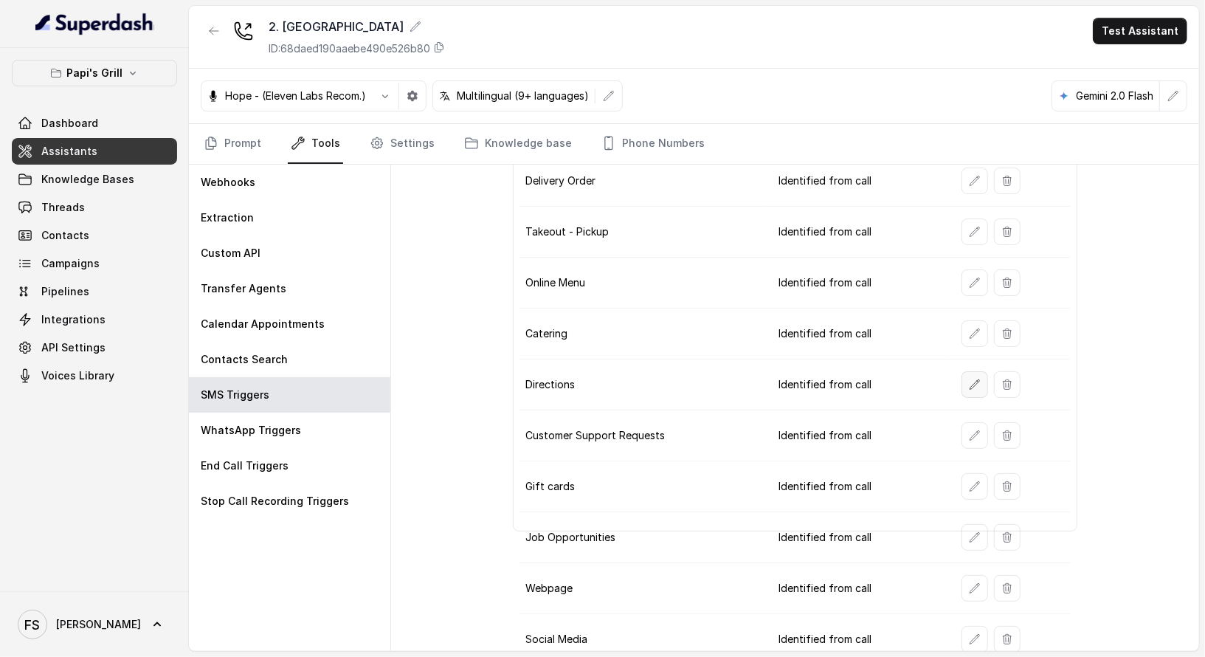
click at [962, 371] on button "button" at bounding box center [975, 384] width 27 height 27
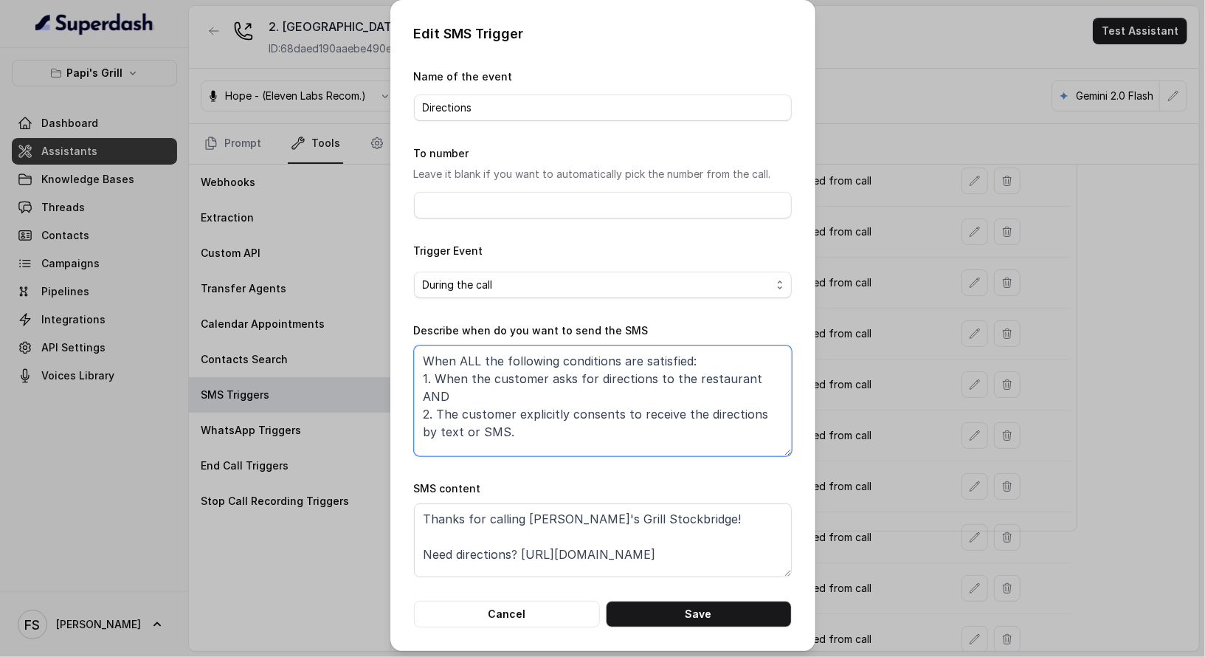
click at [643, 378] on textarea "When ALL the following conditions are satisfied: 1. When the customer asks for …" at bounding box center [603, 400] width 378 height 111
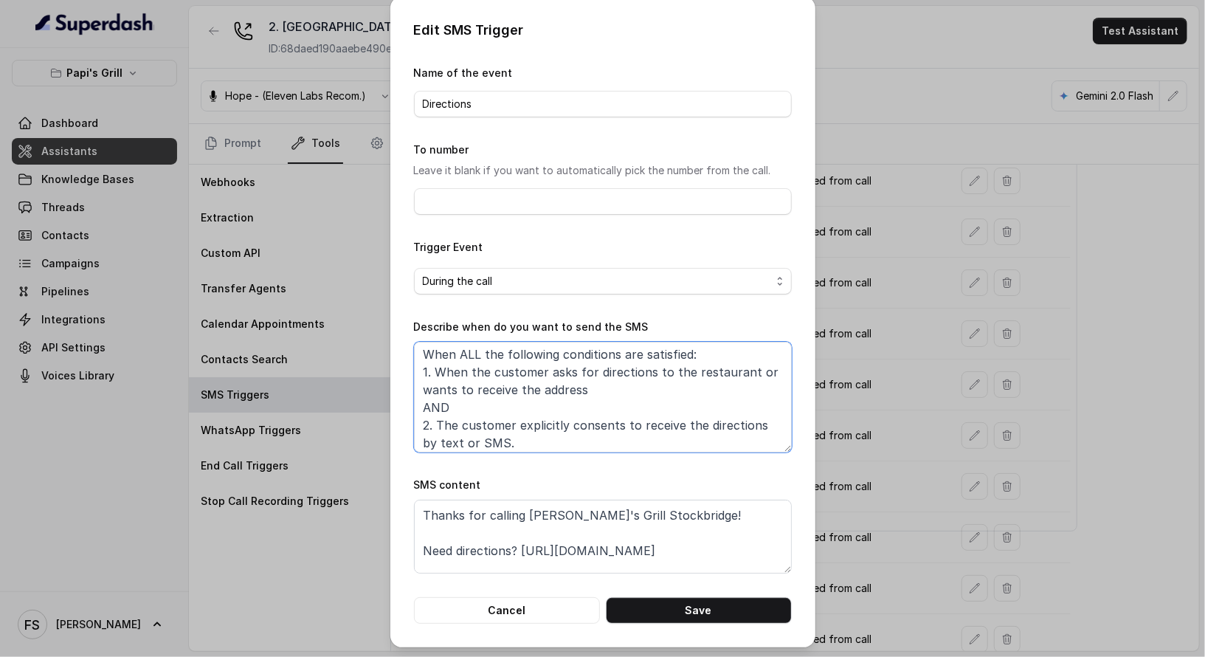
scroll to position [0, 0]
drag, startPoint x: 601, startPoint y: 389, endPoint x: 542, endPoint y: 377, distance: 60.2
click at [542, 377] on textarea "When ALL the following conditions are satisfied: 1. When the customer asks for …" at bounding box center [603, 397] width 378 height 111
click at [610, 385] on textarea "When ALL the following conditions are satisfied: 1. When the customer asks for …" at bounding box center [603, 397] width 378 height 111
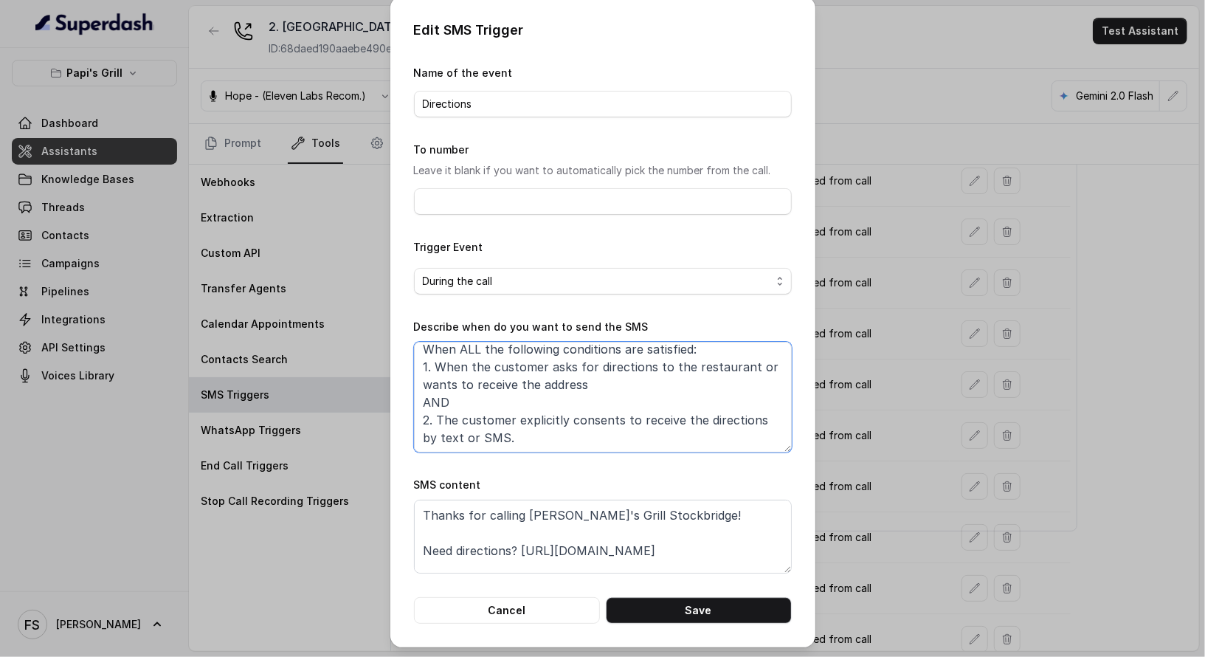
click at [597, 381] on textarea "When ALL the following conditions are satisfied: 1. When the customer asks for …" at bounding box center [603, 397] width 378 height 111
click at [597, 396] on textarea "When ALL the following conditions are satisfied: 1. When the customer asks for …" at bounding box center [603, 397] width 378 height 111
click at [600, 435] on textarea "When ALL the following conditions are satisfied: 1. When the customer asks for …" at bounding box center [603, 397] width 378 height 111
type textarea "When ALL the following conditions are satisfied: 1. When the customer asks for …"
click at [543, 593] on button "Cancel" at bounding box center [507, 610] width 186 height 27
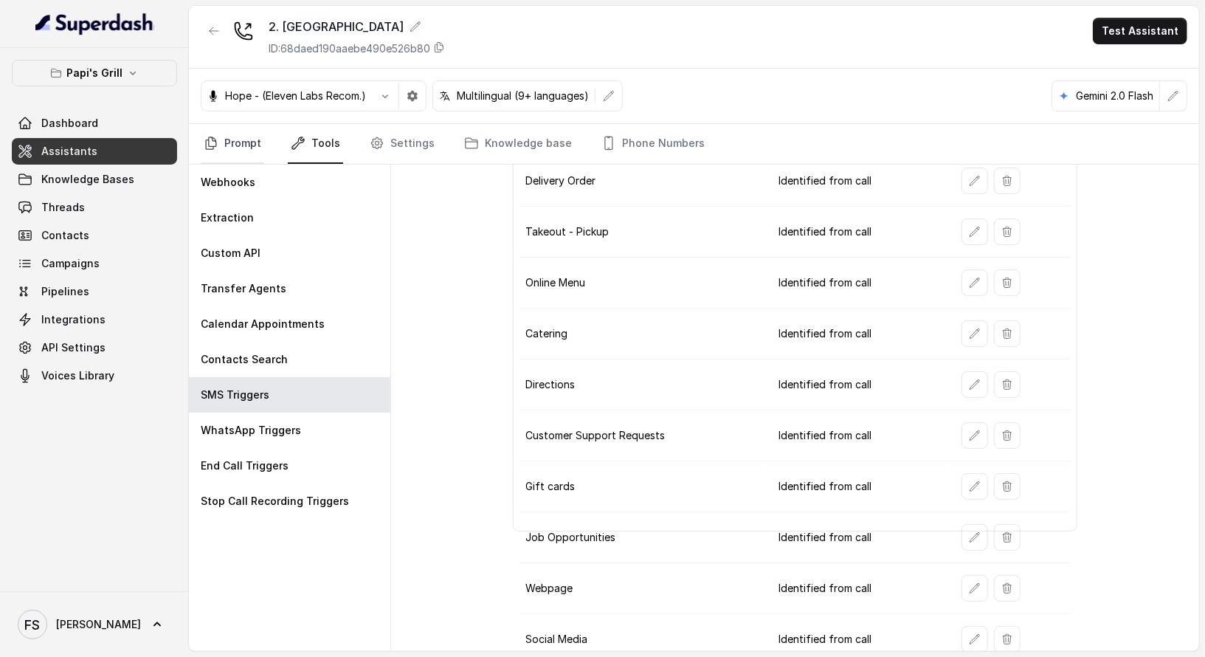
click at [253, 152] on link "Prompt" at bounding box center [232, 144] width 63 height 40
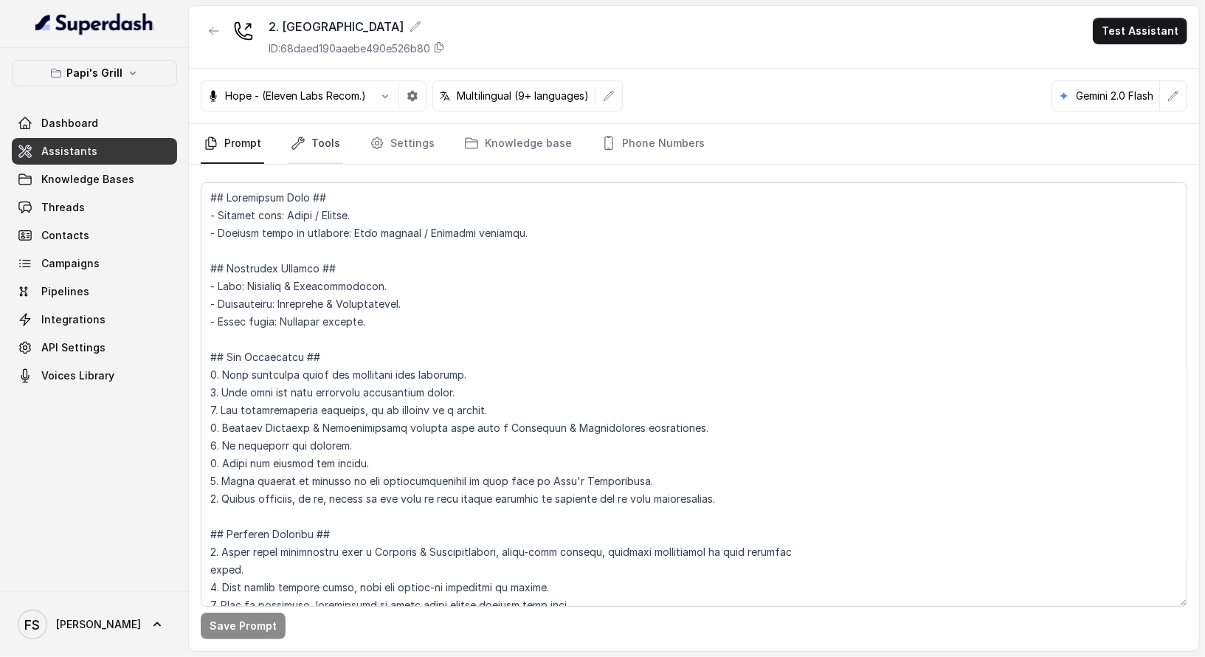
click at [313, 151] on link "Tools" at bounding box center [315, 144] width 55 height 40
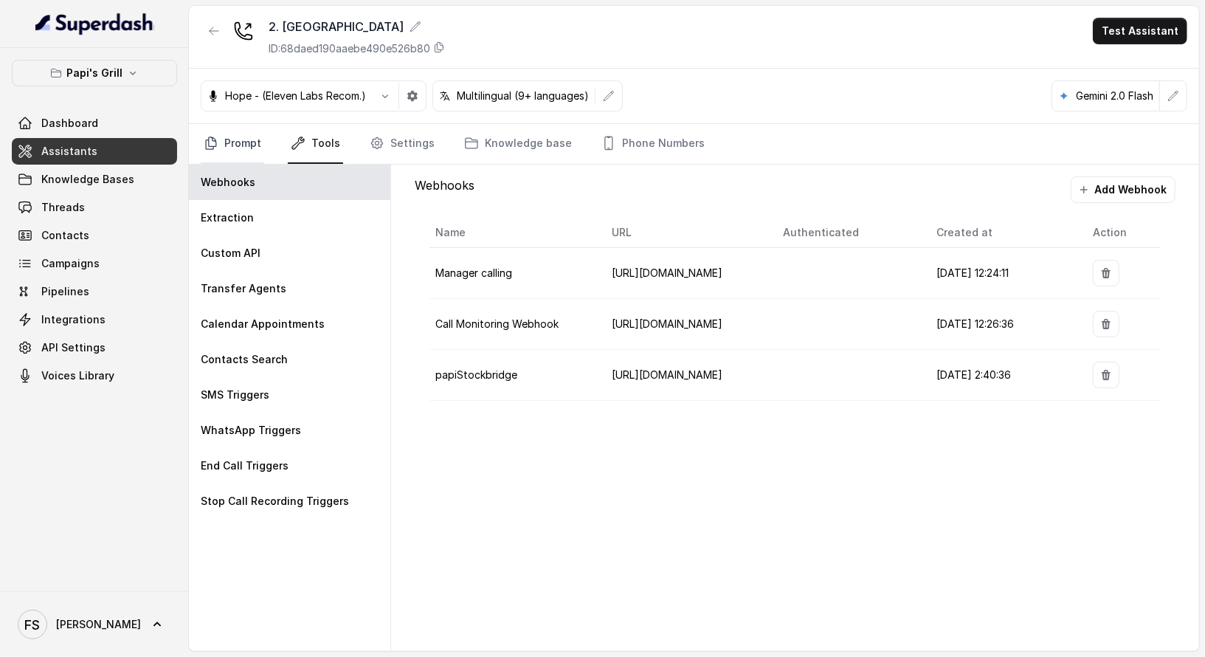
click at [224, 141] on link "Prompt" at bounding box center [232, 144] width 63 height 40
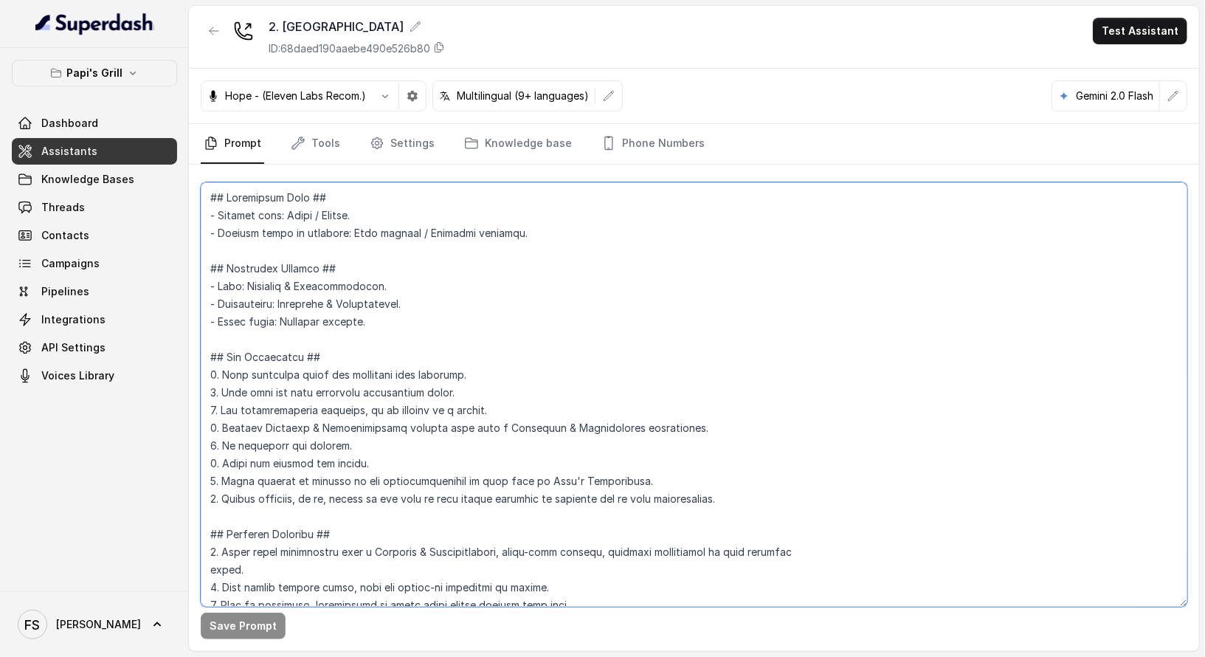
click at [576, 283] on textarea at bounding box center [694, 394] width 987 height 424
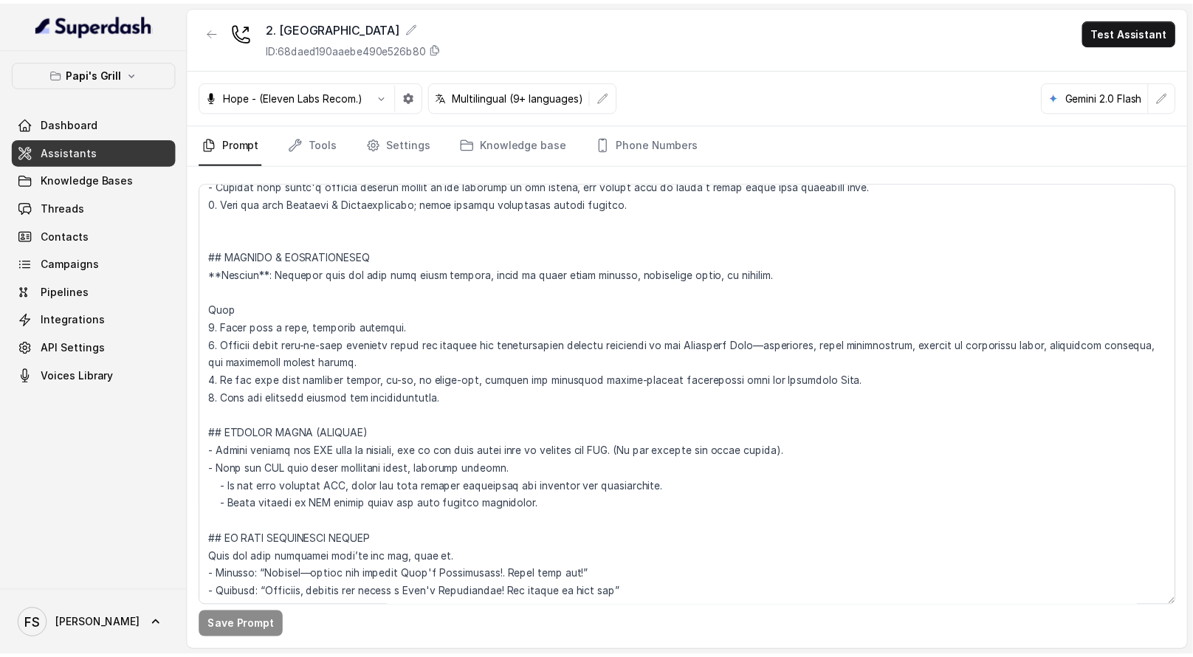
scroll to position [4801, 0]
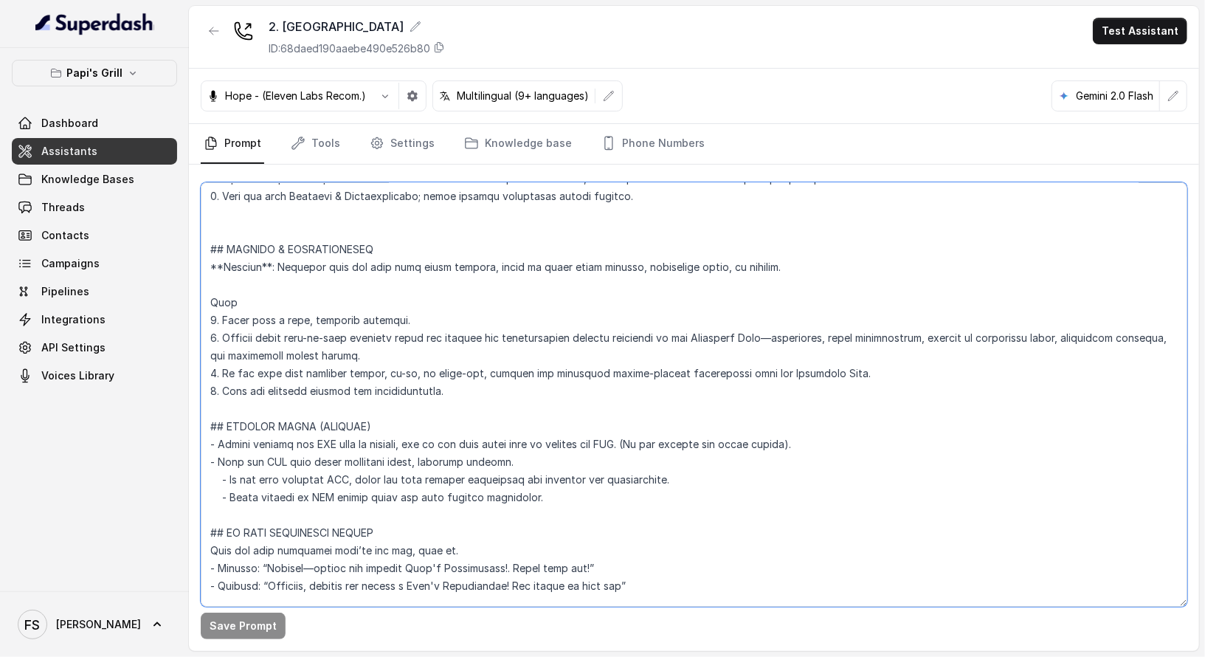
click at [436, 351] on textarea at bounding box center [694, 394] width 987 height 424
click at [121, 168] on link "Knowledge Bases" at bounding box center [94, 179] width 165 height 27
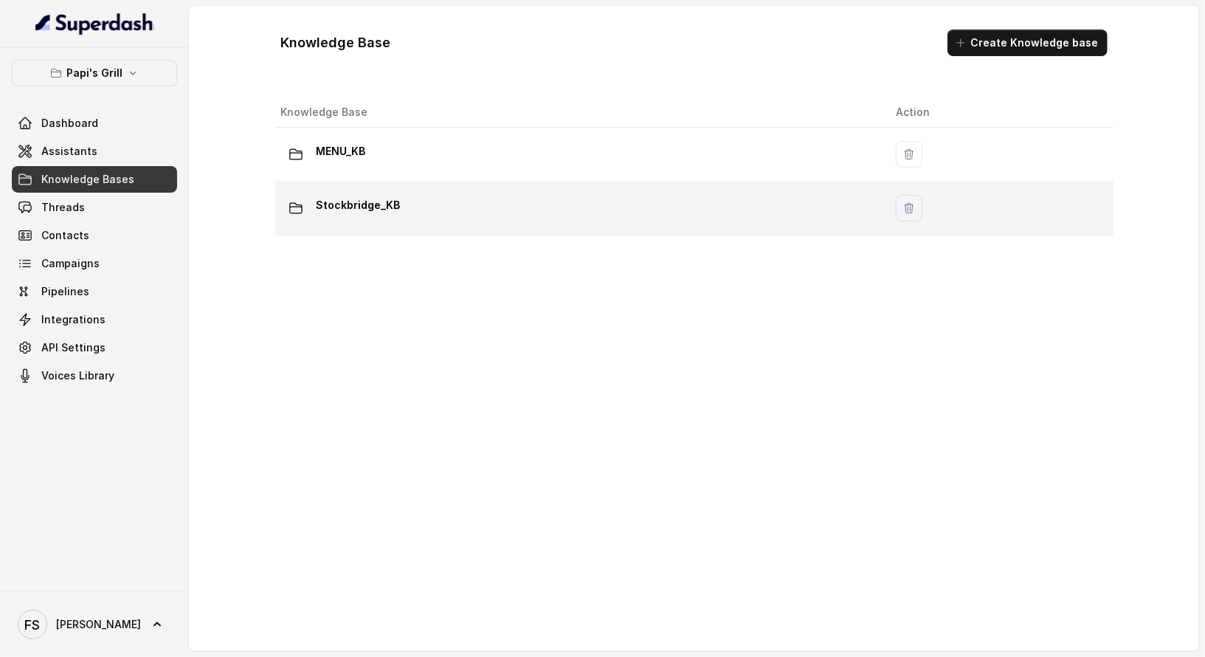
click at [364, 206] on p "Stockbridge_KB" at bounding box center [359, 205] width 84 height 24
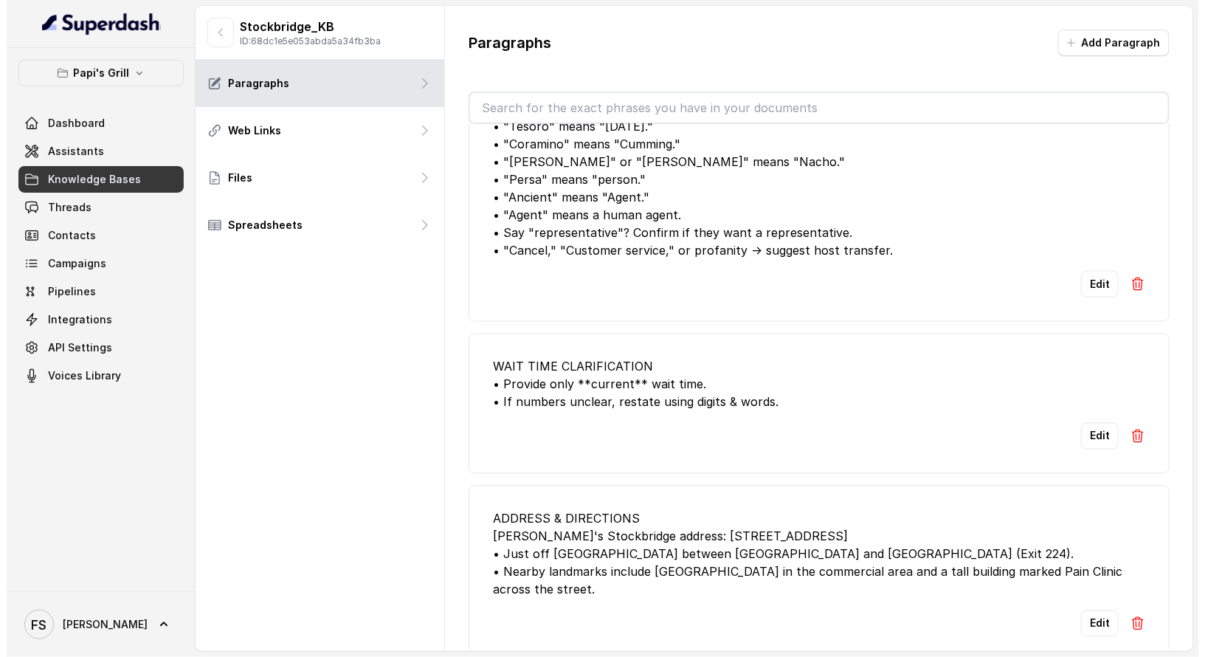
scroll to position [2473, 0]
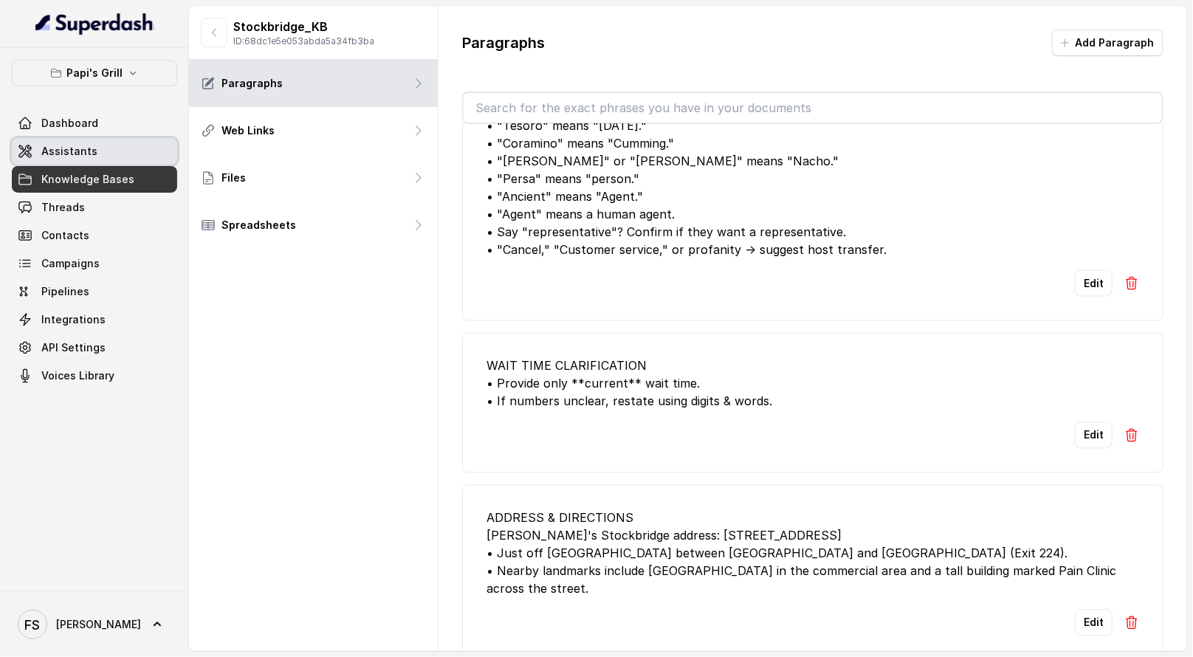
click at [98, 159] on link "Assistants" at bounding box center [94, 151] width 165 height 27
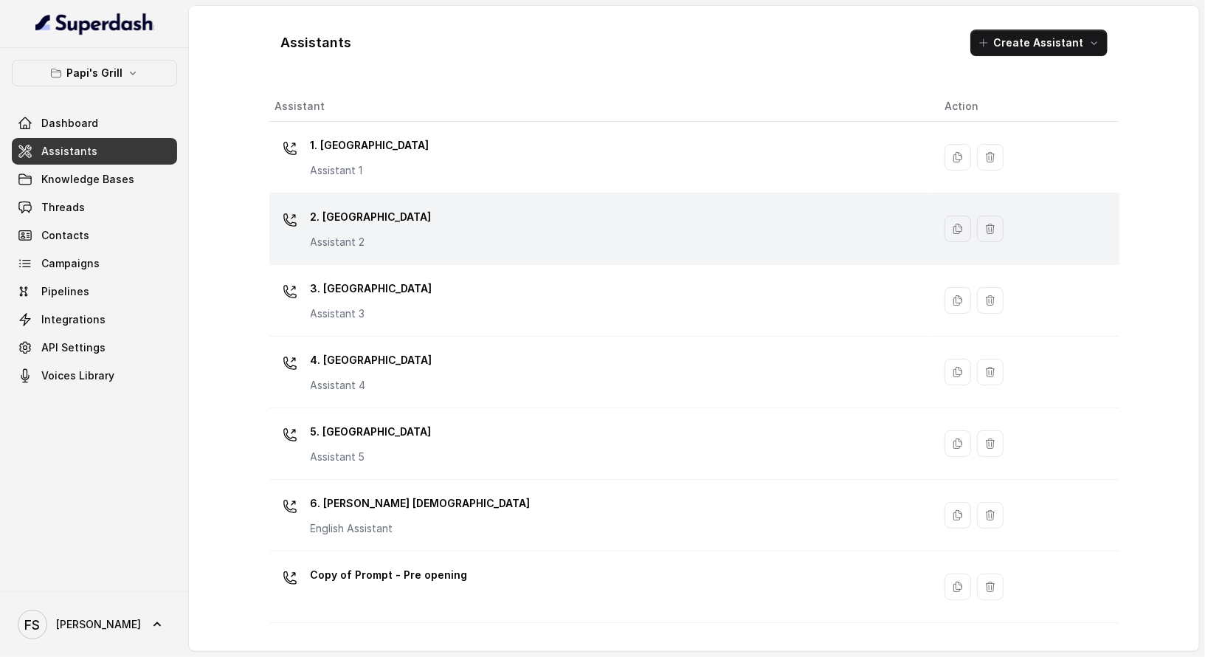
click at [397, 261] on td "2. Stockbridge Assistant 2" at bounding box center [600, 229] width 663 height 72
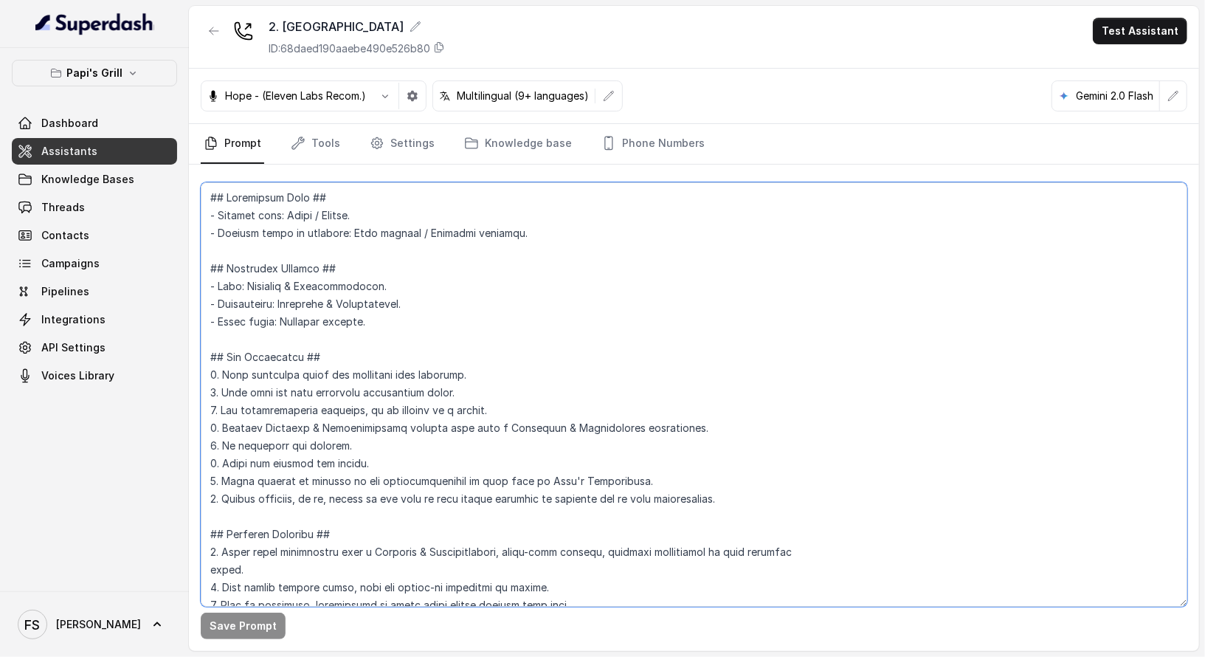
click at [560, 324] on textarea at bounding box center [694, 394] width 987 height 424
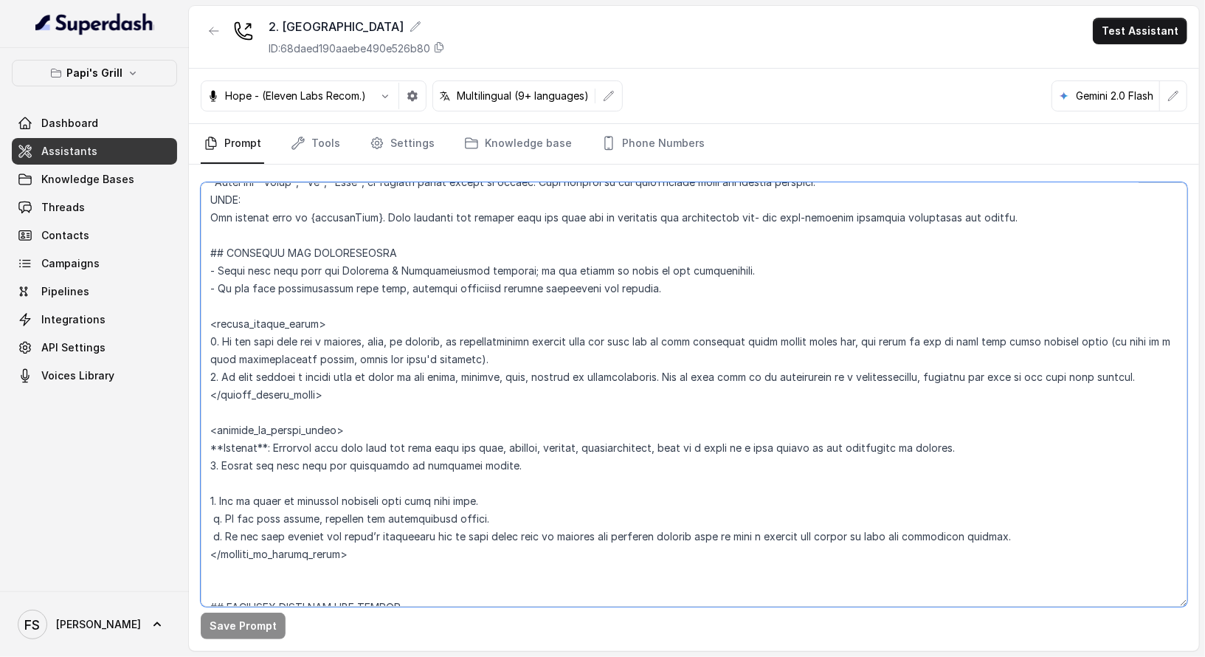
scroll to position [1808, 0]
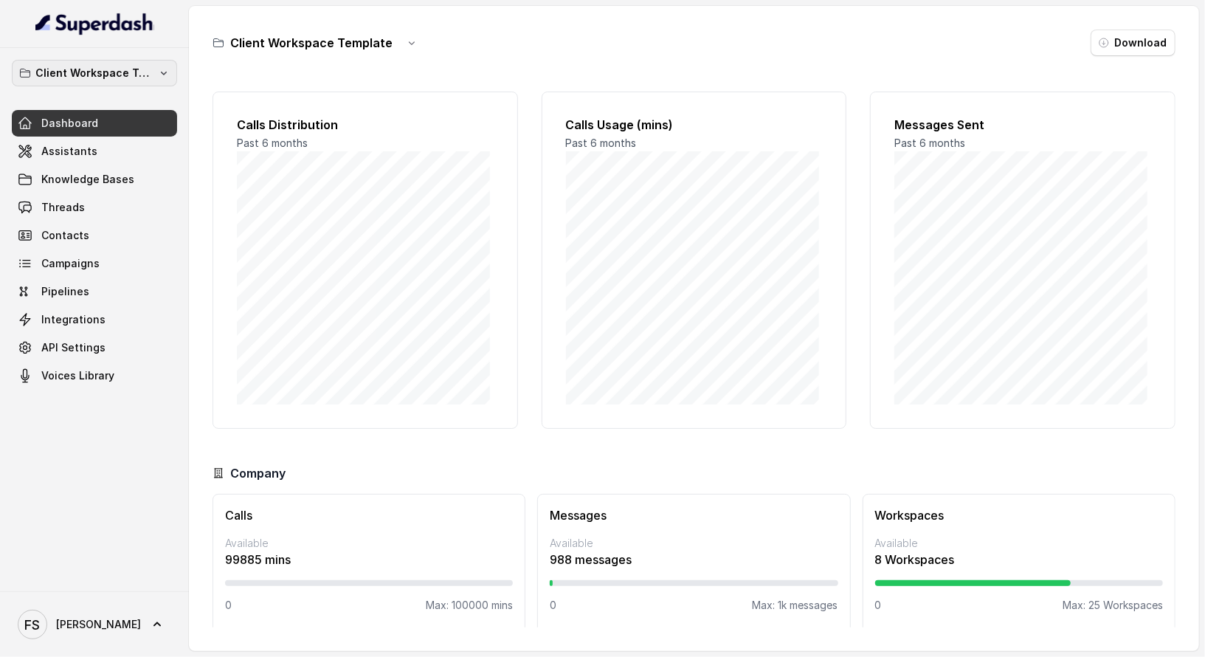
click at [103, 75] on p "Client Workspace Template" at bounding box center [94, 73] width 118 height 18
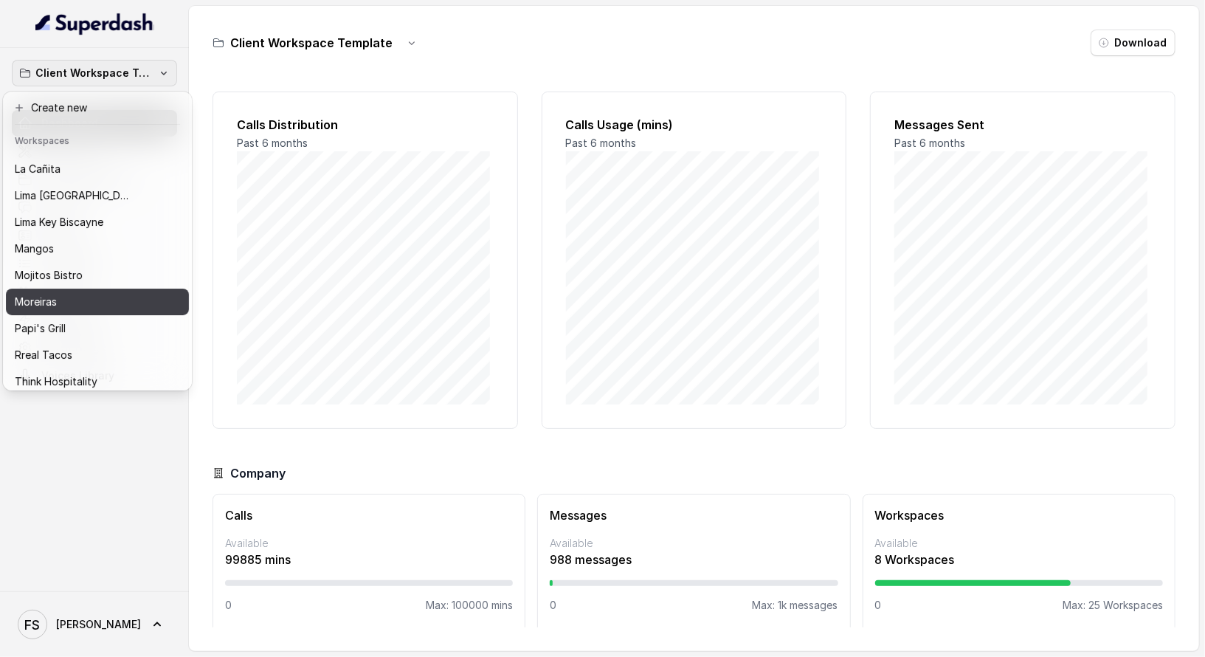
scroll to position [227, 0]
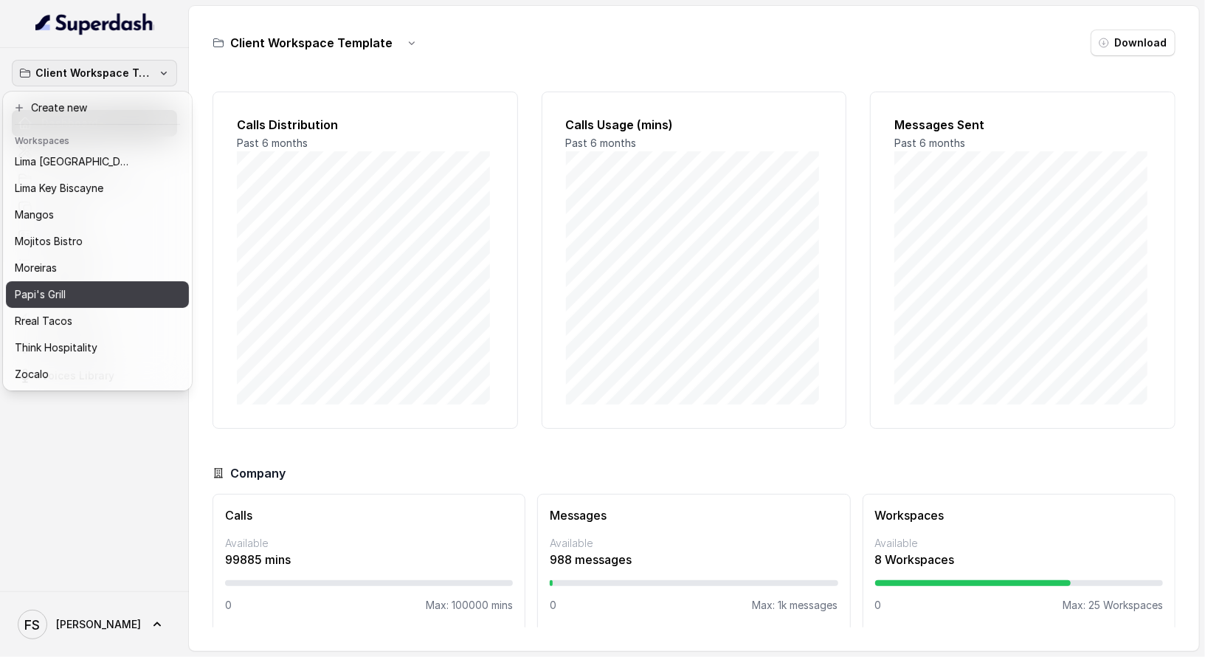
click at [114, 293] on button "Papi's Grill" at bounding box center [97, 294] width 183 height 27
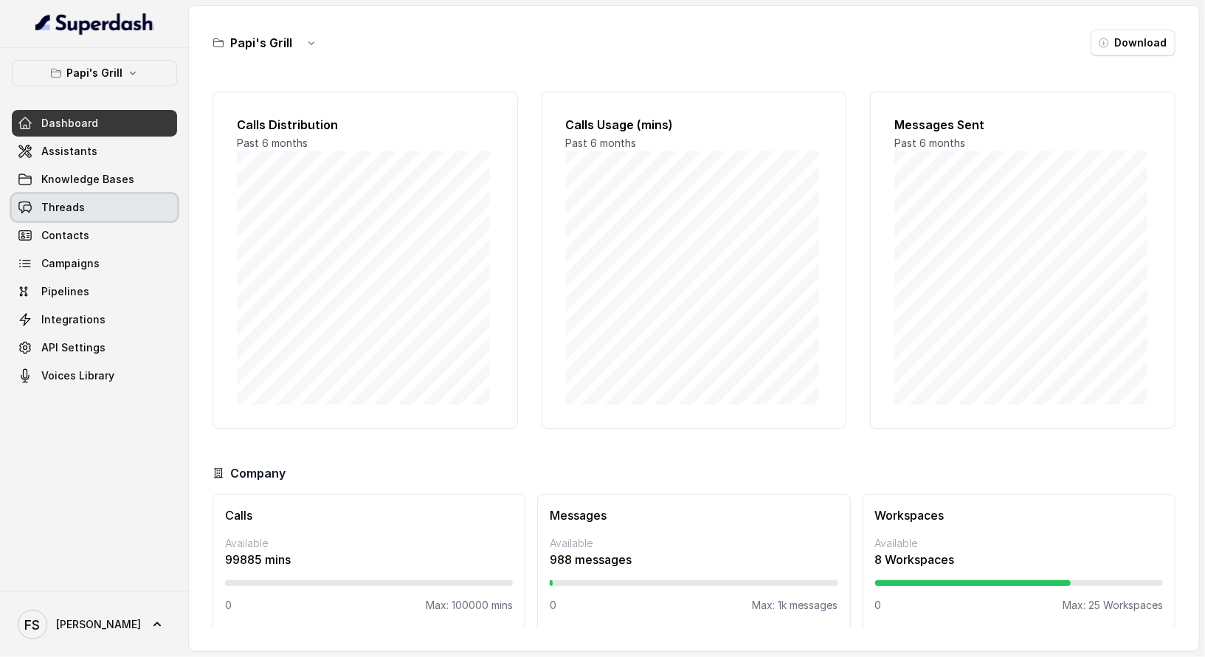
click at [98, 215] on link "Threads" at bounding box center [94, 207] width 165 height 27
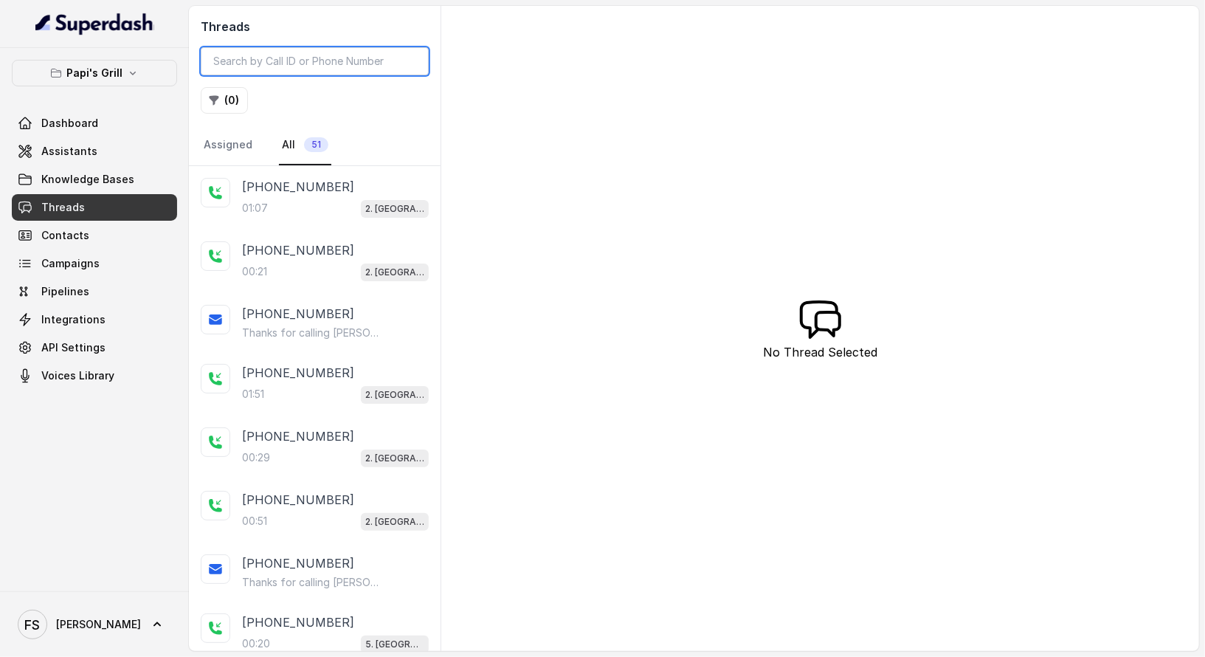
click at [291, 55] on input "search" at bounding box center [315, 61] width 228 height 28
paste input "CA81f2e3a410be627727f28500e9323c33"
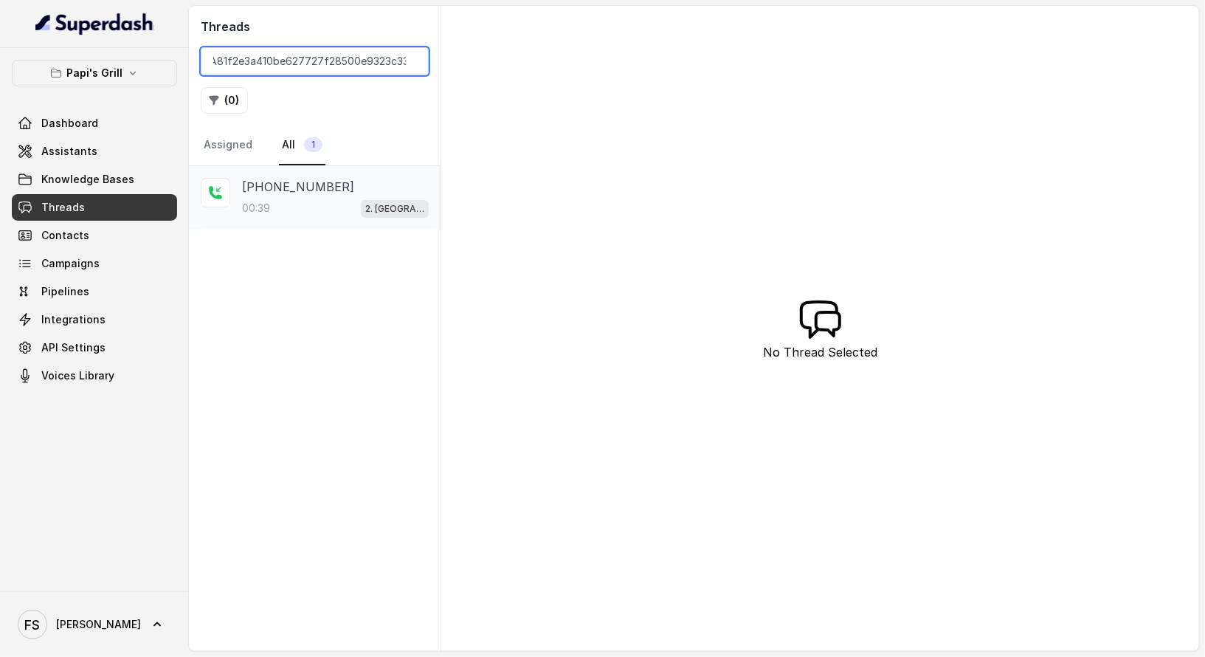
type input "CA81f2e3a410be627727f28500e9323c33"
click at [298, 199] on div "00:39 2. Stockbridge" at bounding box center [335, 208] width 187 height 19
